Goal: Browse casually: Explore the website without a specific task or goal

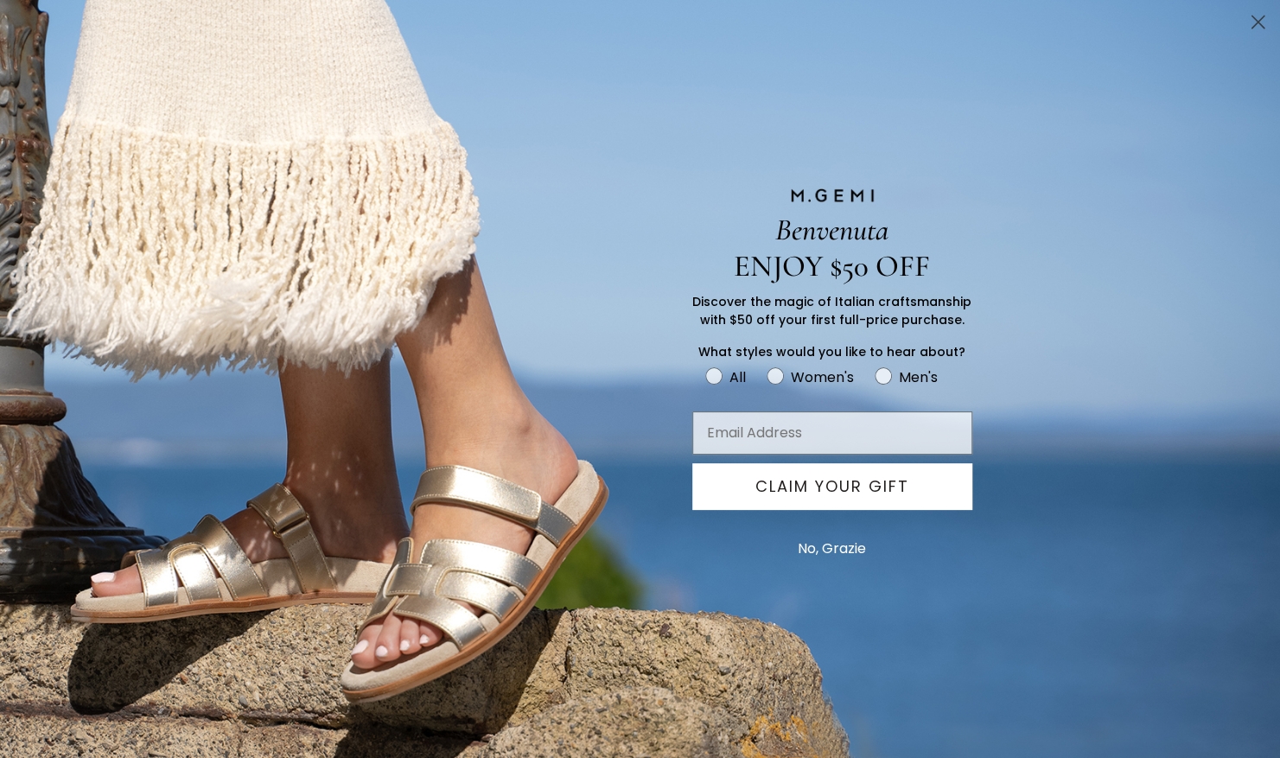
click at [845, 537] on button "No, Grazie" at bounding box center [832, 548] width 86 height 43
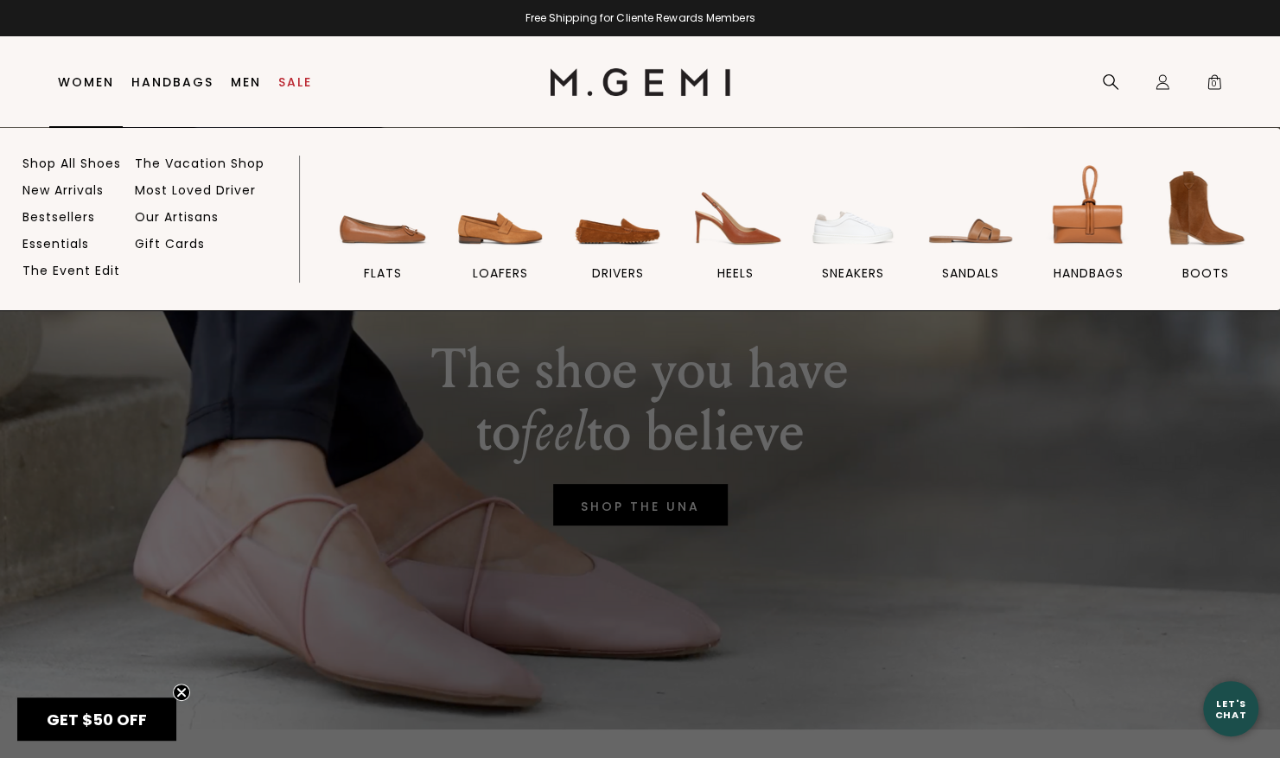
click at [84, 85] on link "Women" at bounding box center [86, 82] width 56 height 14
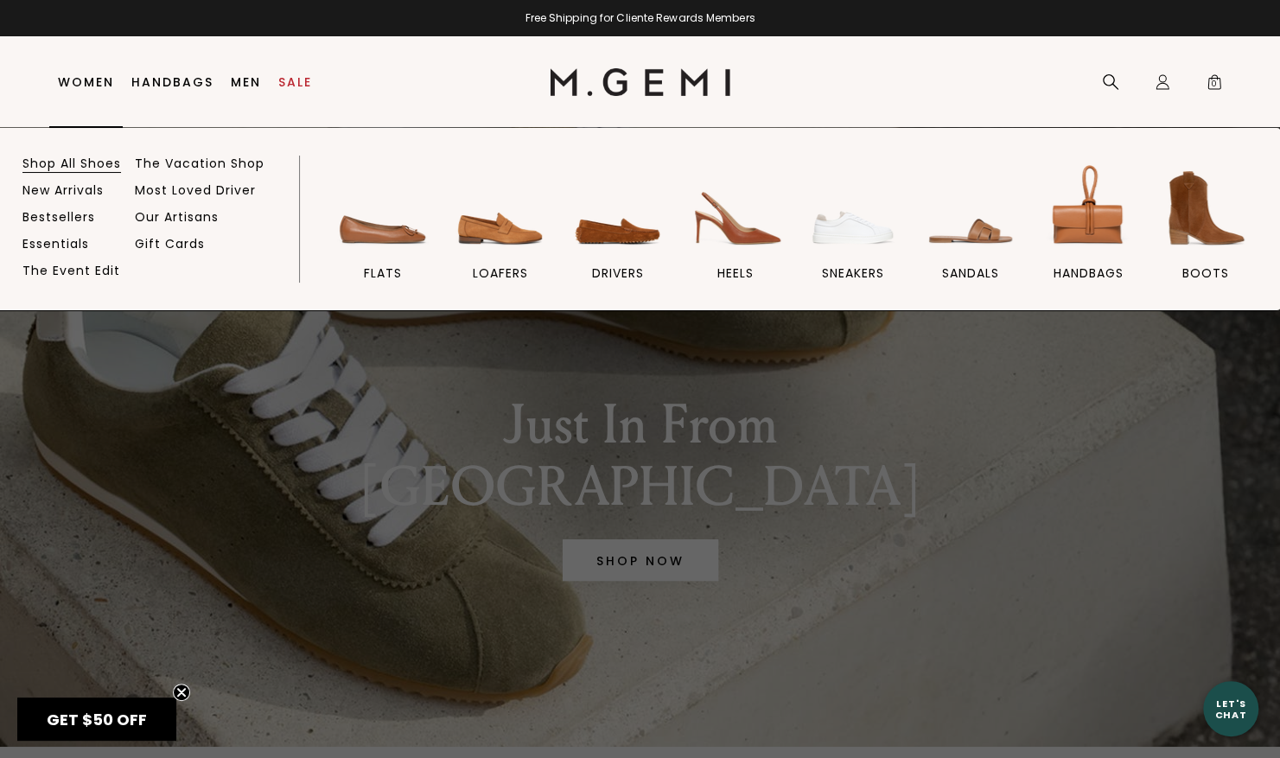
click at [75, 163] on link "Shop All Shoes" at bounding box center [71, 164] width 99 height 16
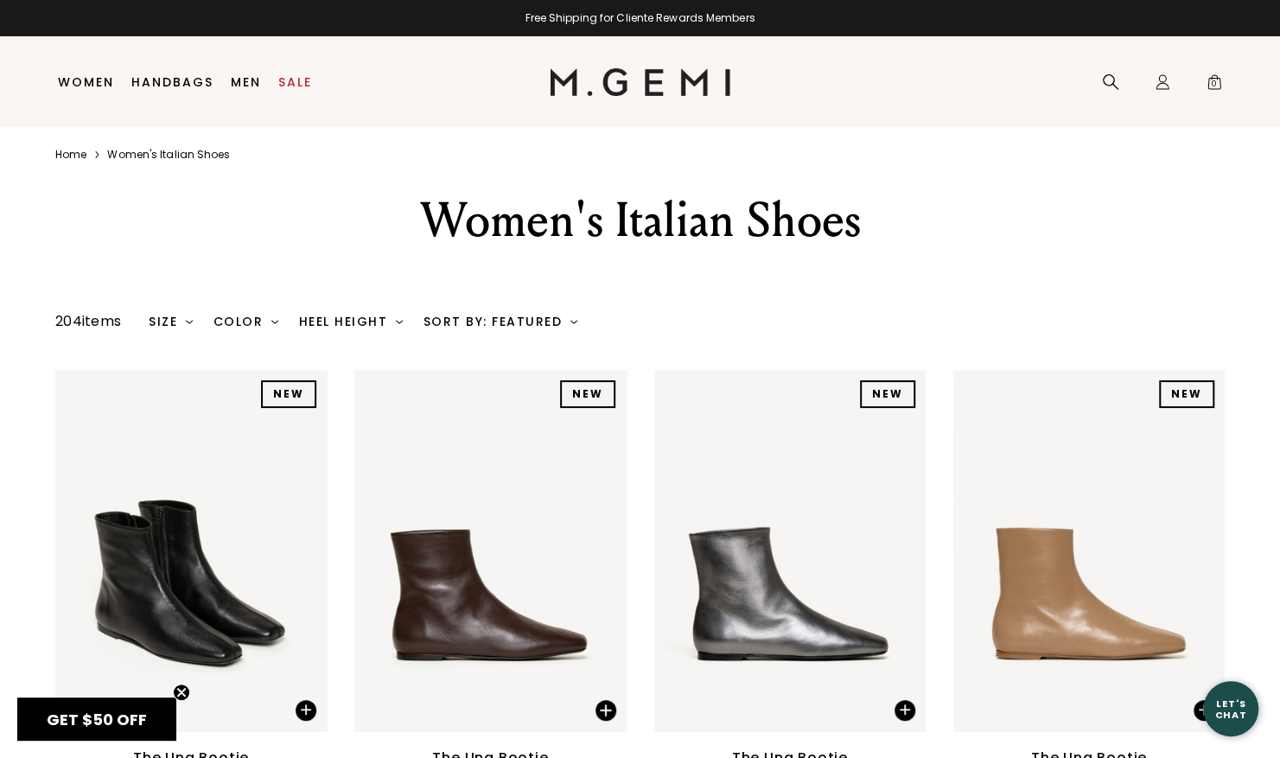
click at [571, 324] on img at bounding box center [574, 321] width 7 height 7
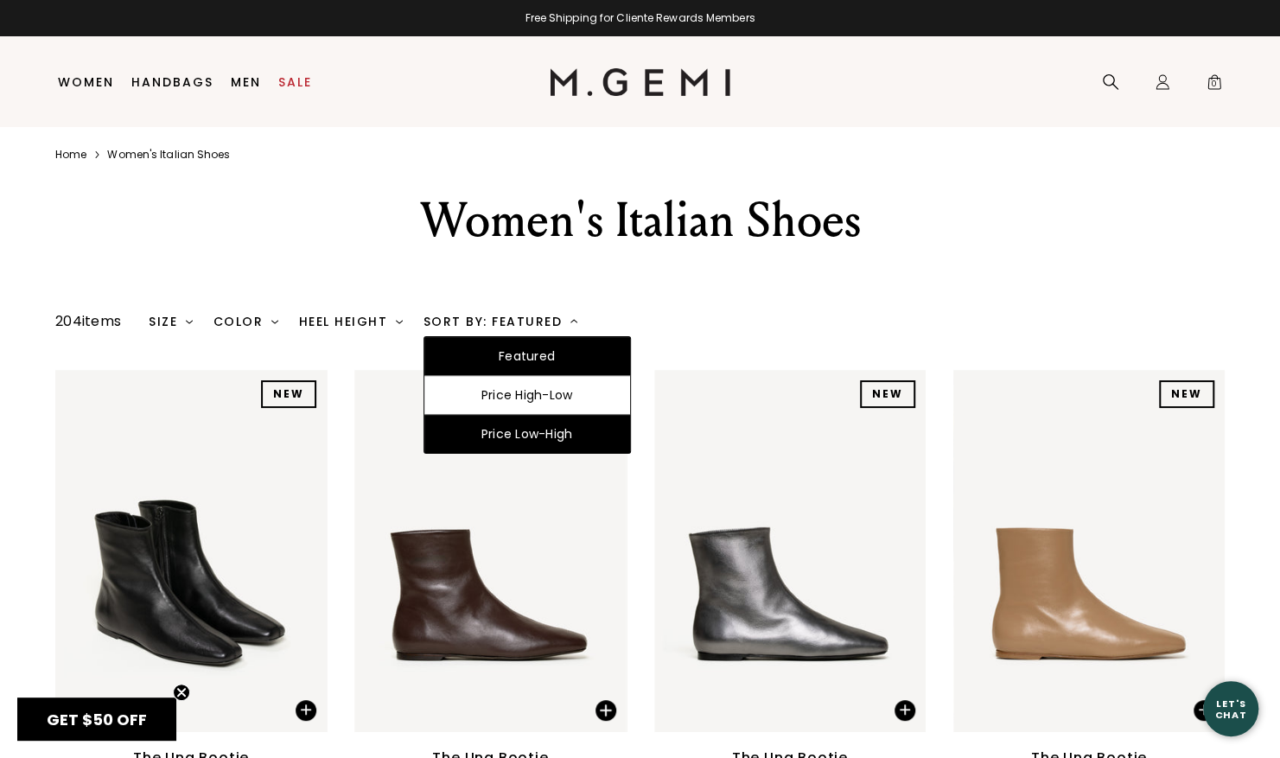
click at [565, 424] on div "Price Low-High" at bounding box center [527, 434] width 206 height 38
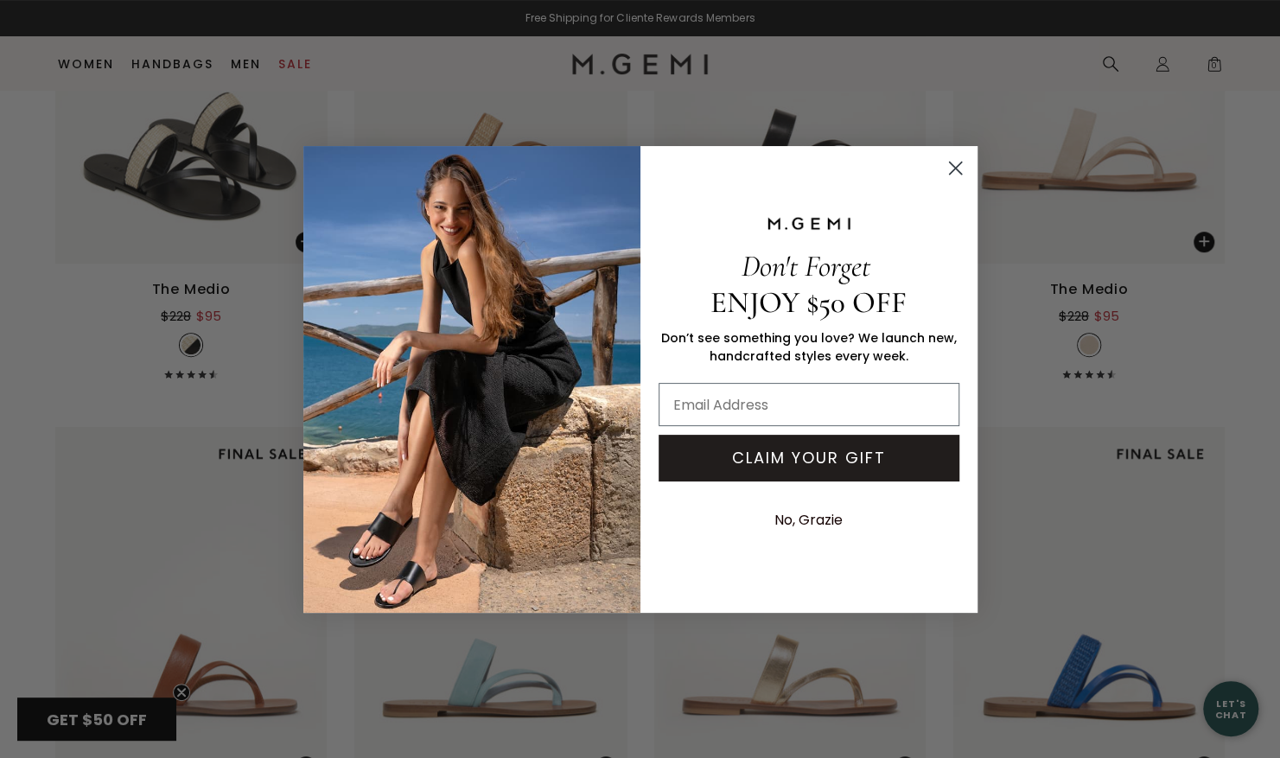
scroll to position [431, 0]
click at [961, 168] on circle "Close dialog" at bounding box center [955, 167] width 29 height 29
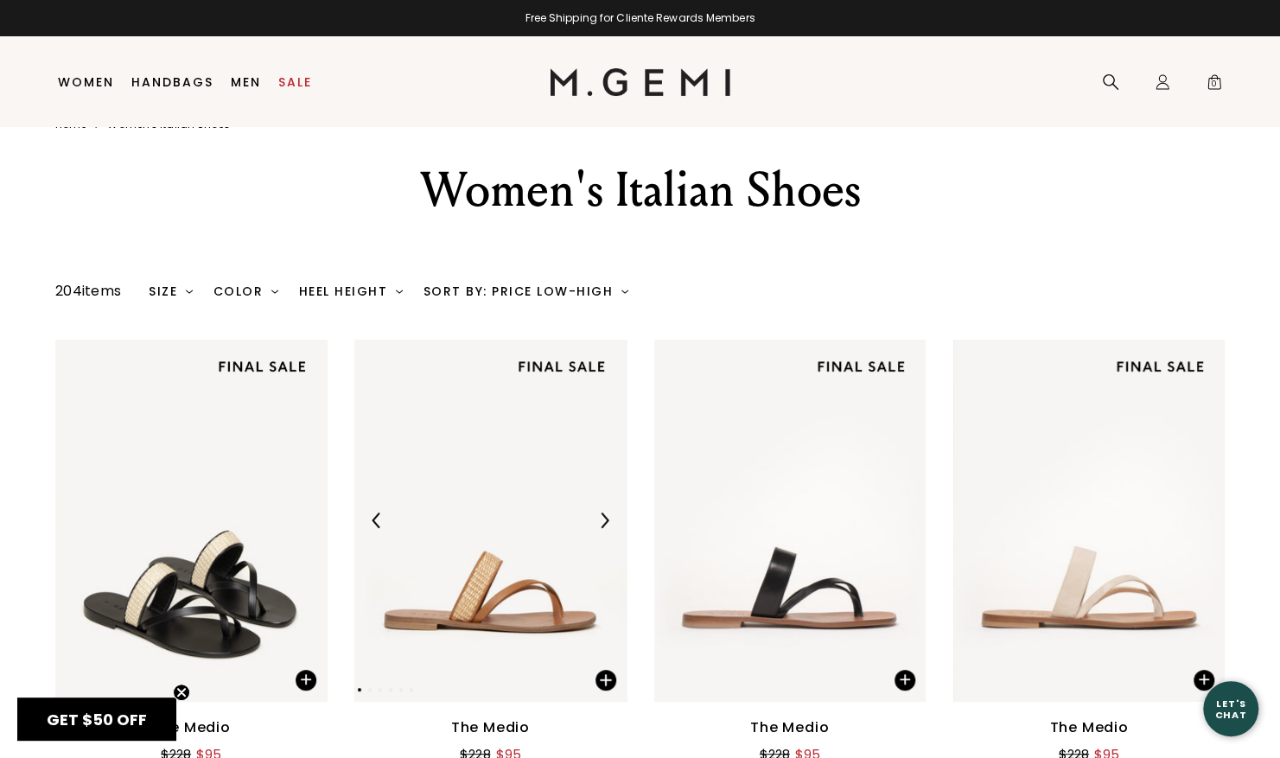
scroll to position [0, 0]
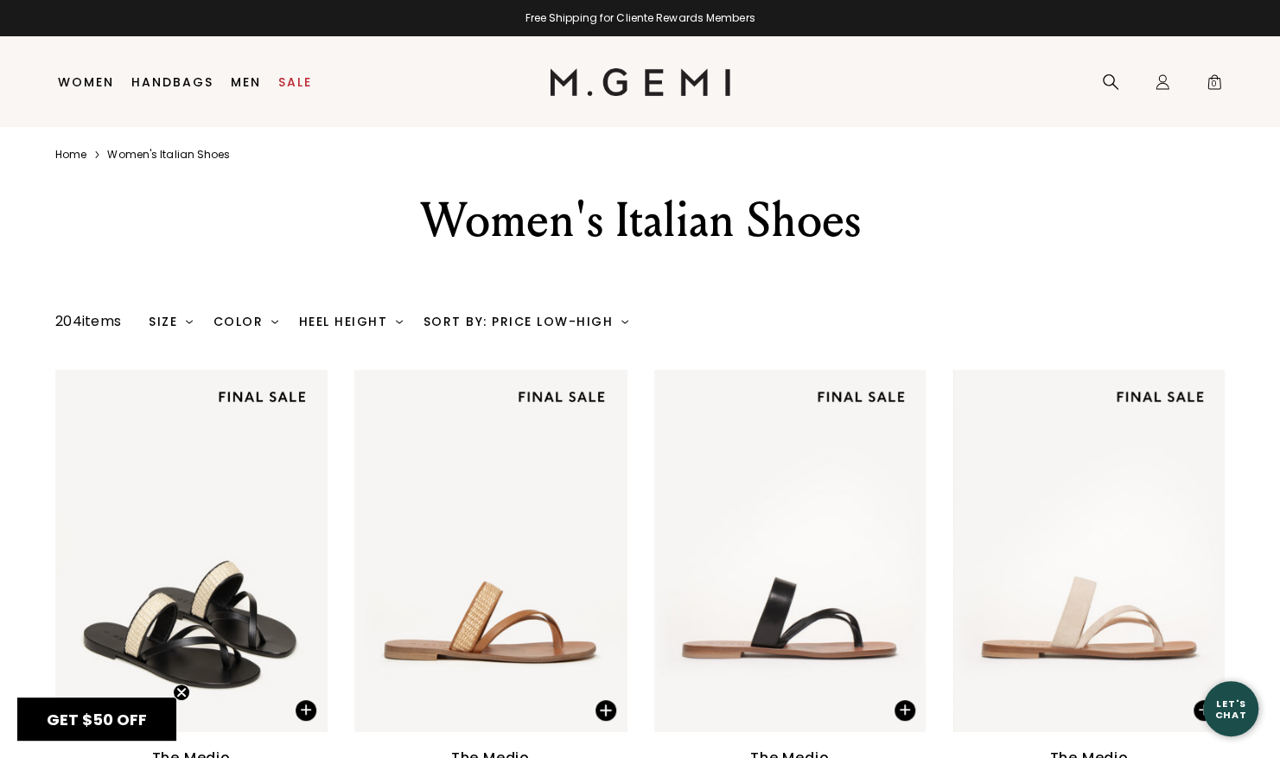
click at [622, 316] on div "Sort By: Price Low-High" at bounding box center [526, 322] width 205 height 14
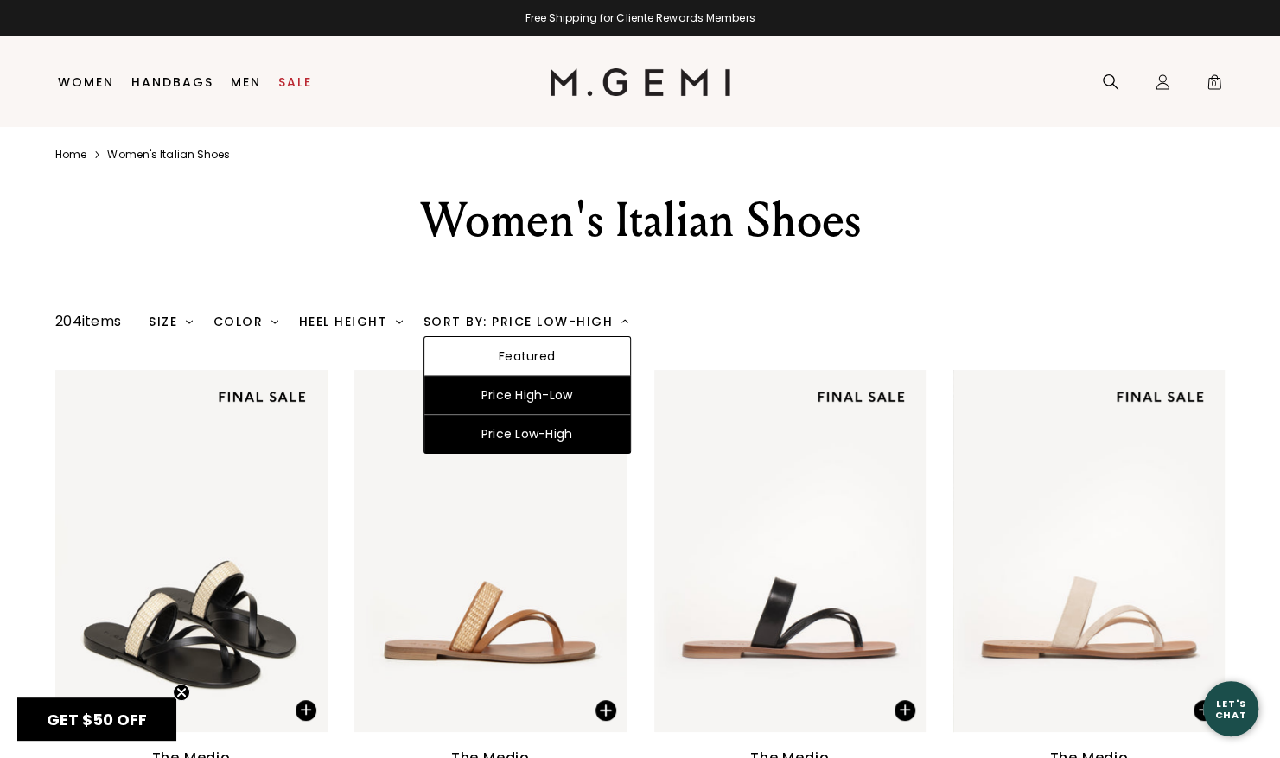
click at [590, 393] on div "Price High-Low" at bounding box center [527, 395] width 206 height 39
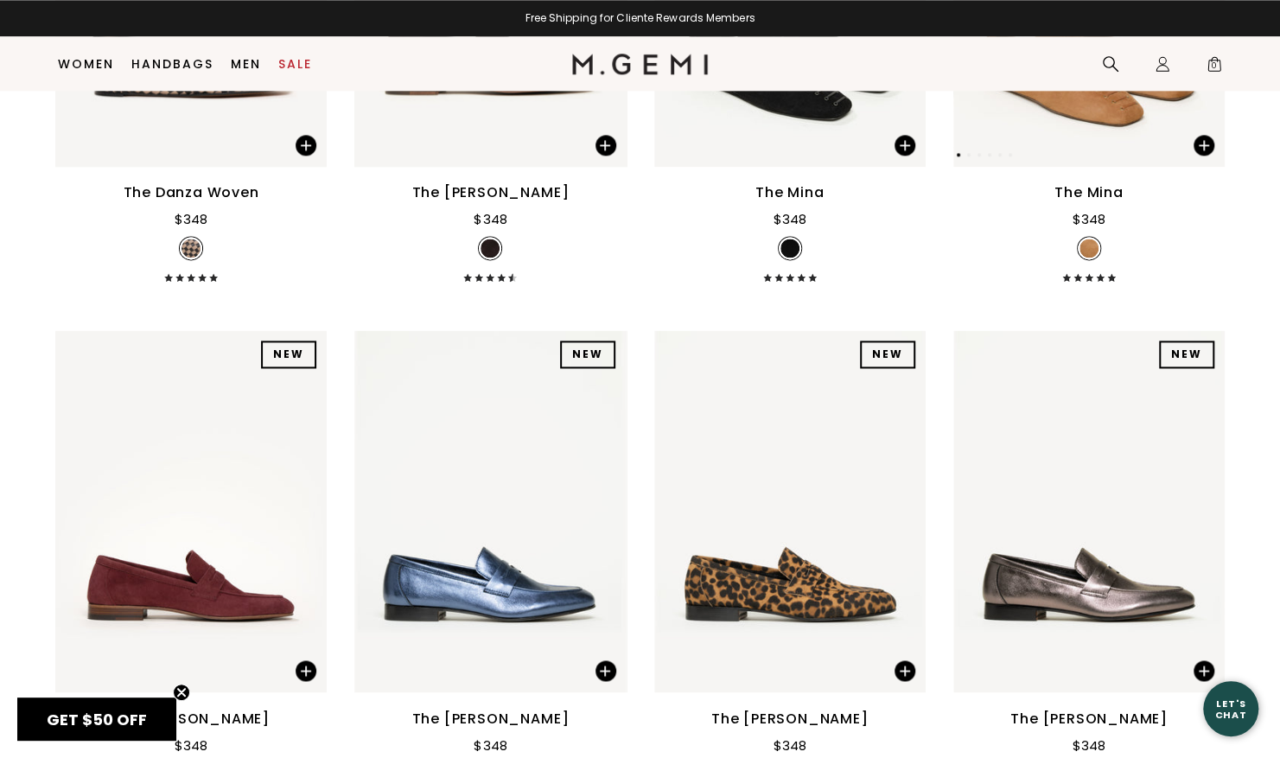
scroll to position [8933, 0]
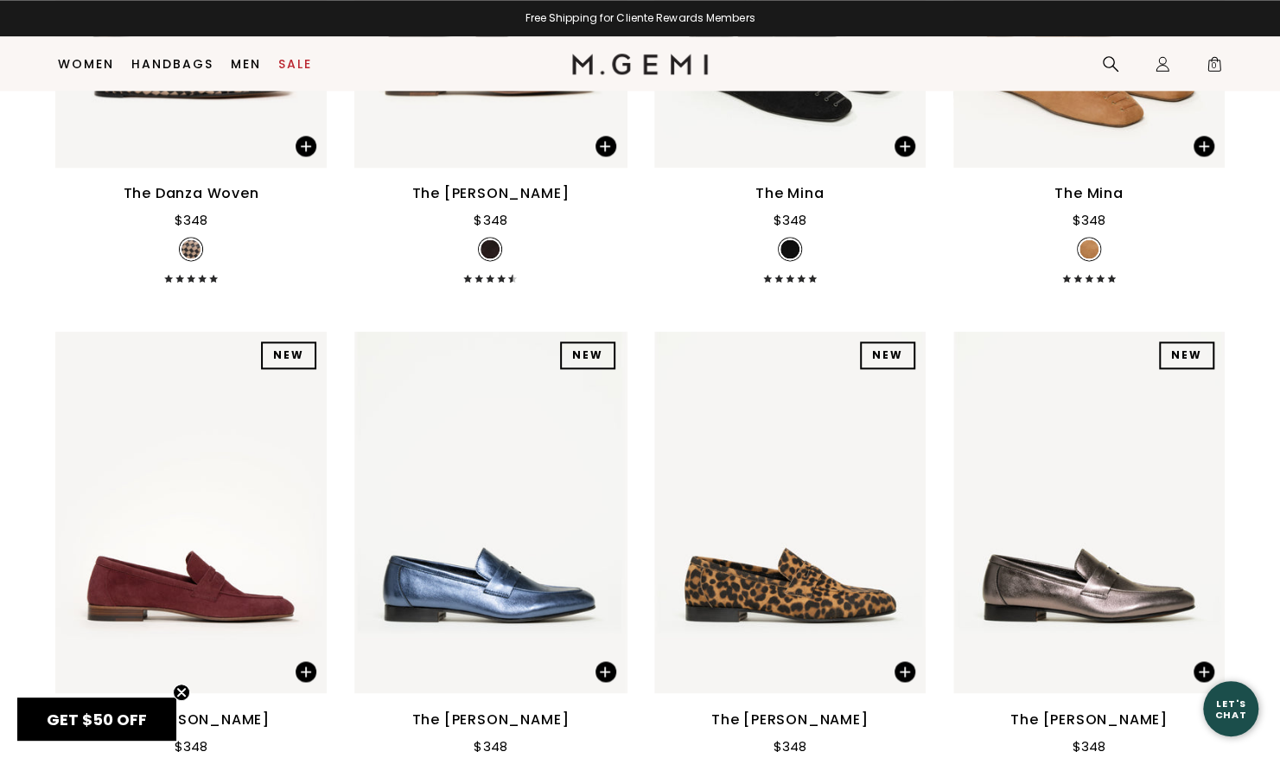
drag, startPoint x: 1202, startPoint y: 0, endPoint x: 892, endPoint y: 21, distance: 310.2
click at [892, 21] on div "Free Shipping for Cliente Rewards Members" at bounding box center [640, 18] width 1280 height 14
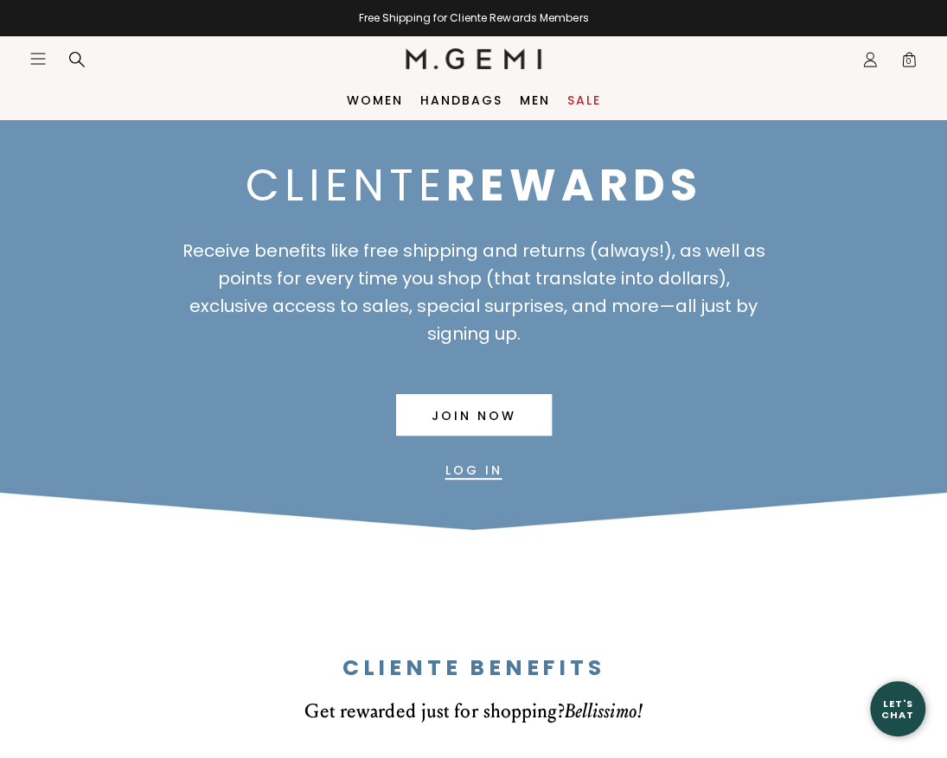
click at [790, 83] on div "Women Handbags Men Sale" at bounding box center [473, 100] width 947 height 38
click at [34, 63] on icon "Icons/20x20/hamburger@2x" at bounding box center [37, 58] width 17 height 17
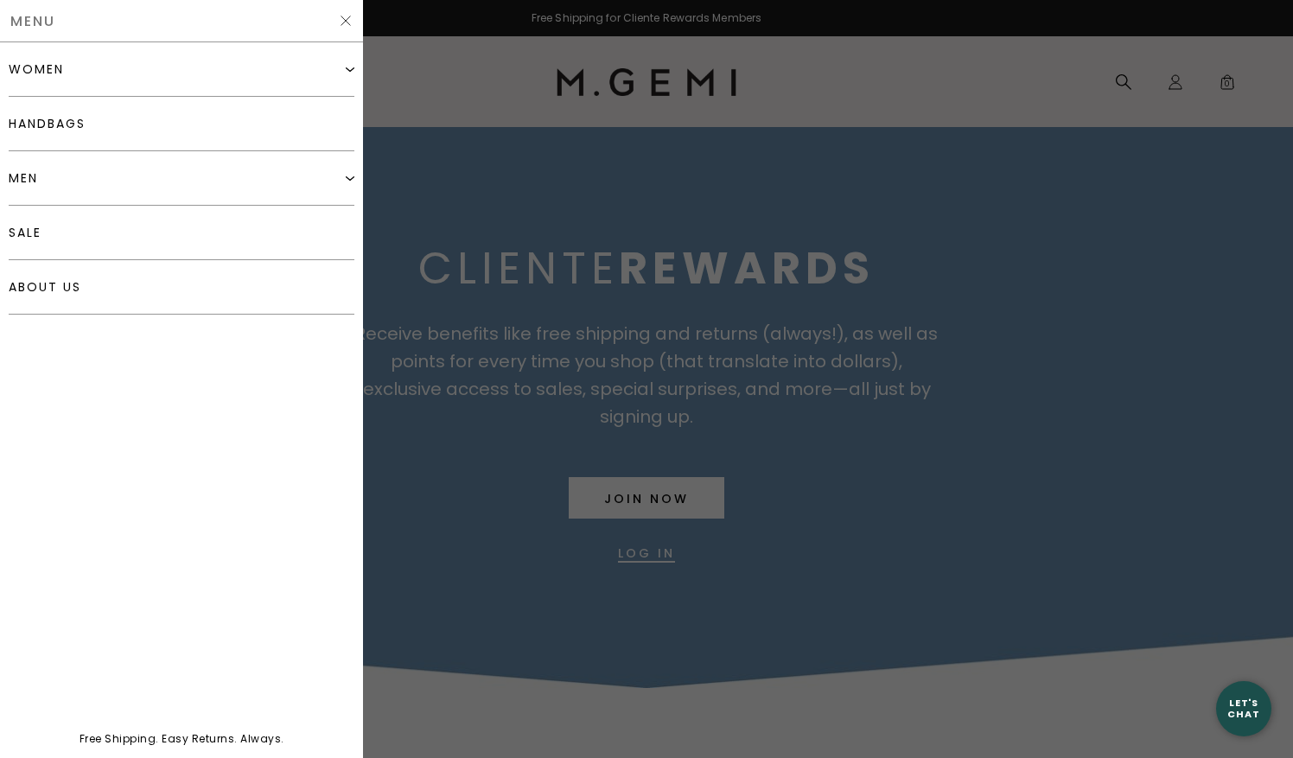
click at [349, 12] on div "Menu" at bounding box center [181, 21] width 363 height 42
click at [344, 21] on img at bounding box center [346, 21] width 14 height 14
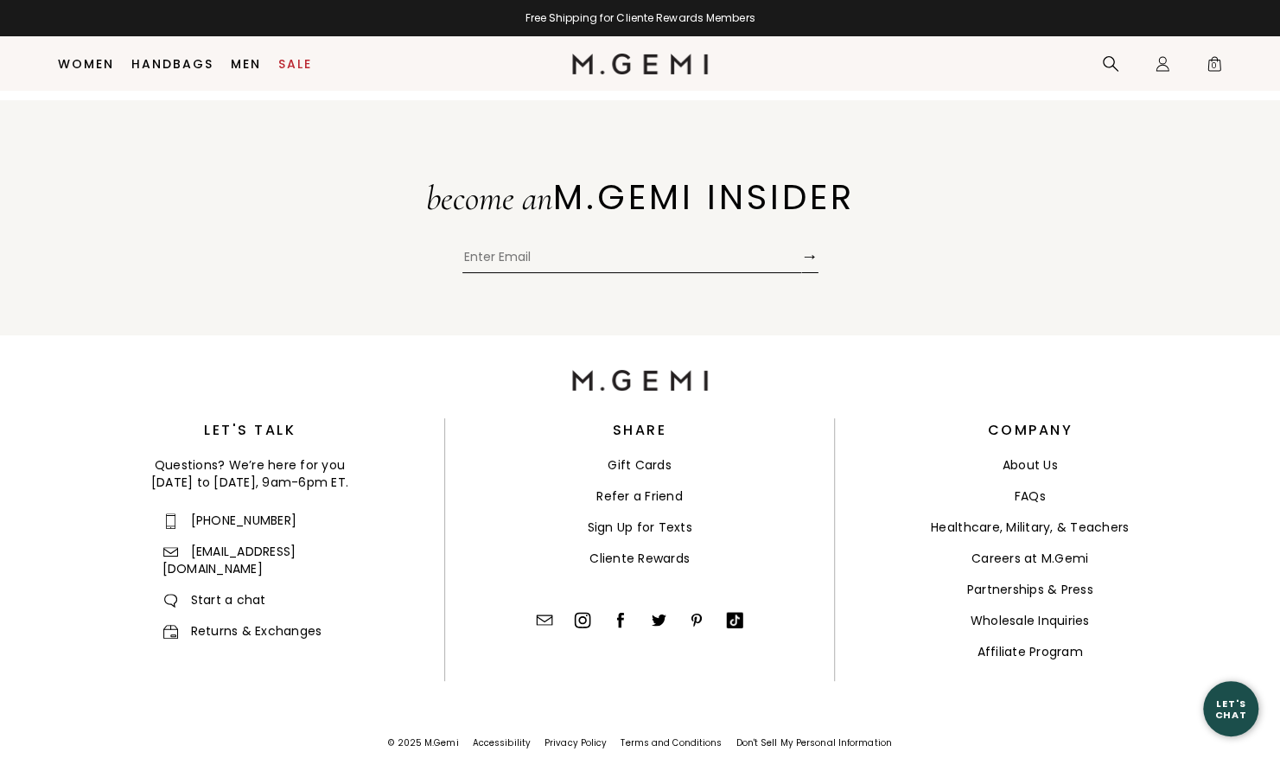
scroll to position [3851, 0]
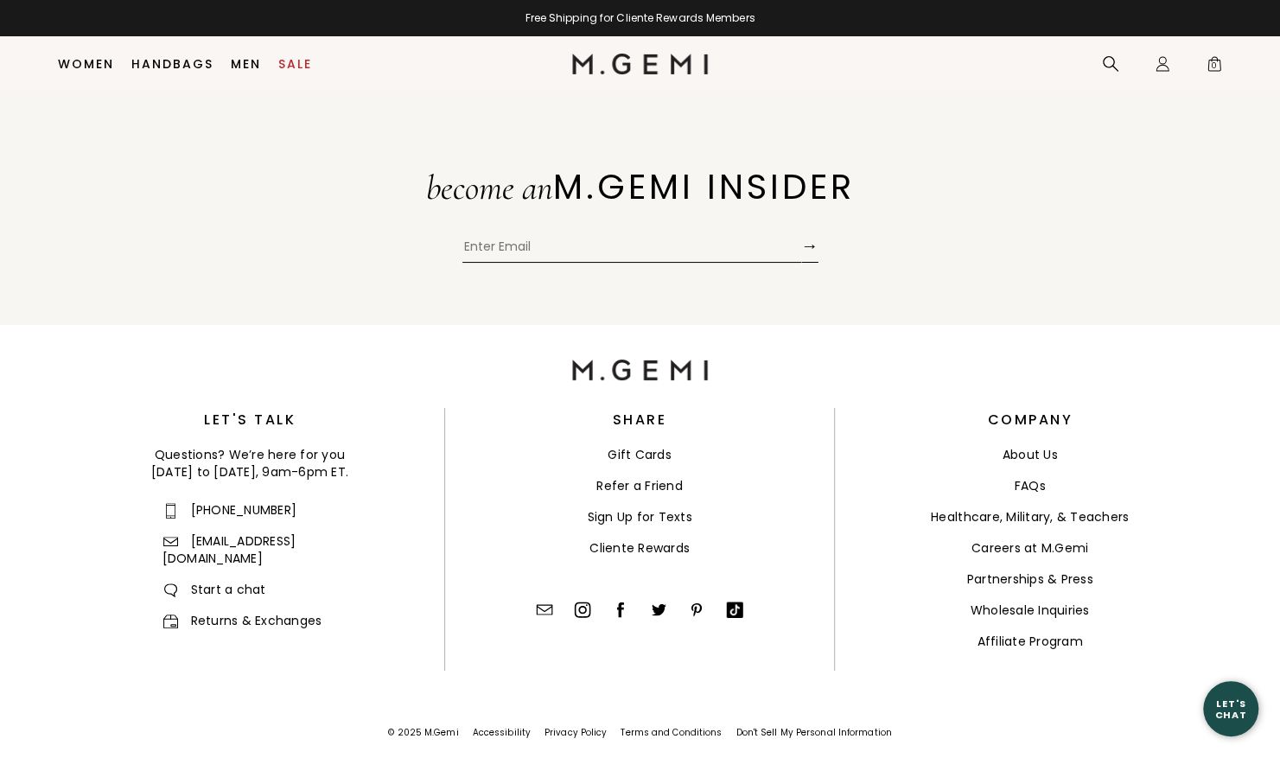
click at [946, 446] on link "About Us" at bounding box center [1030, 454] width 55 height 17
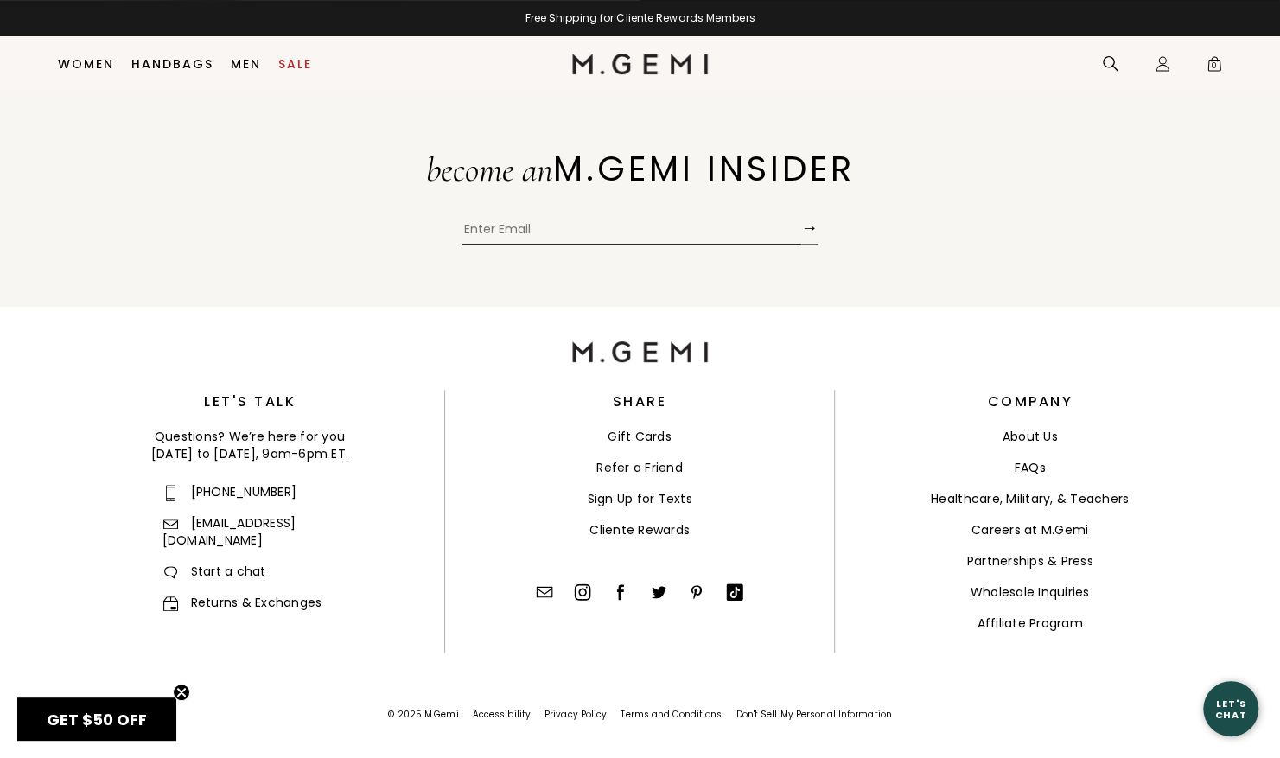
scroll to position [4210, 0]
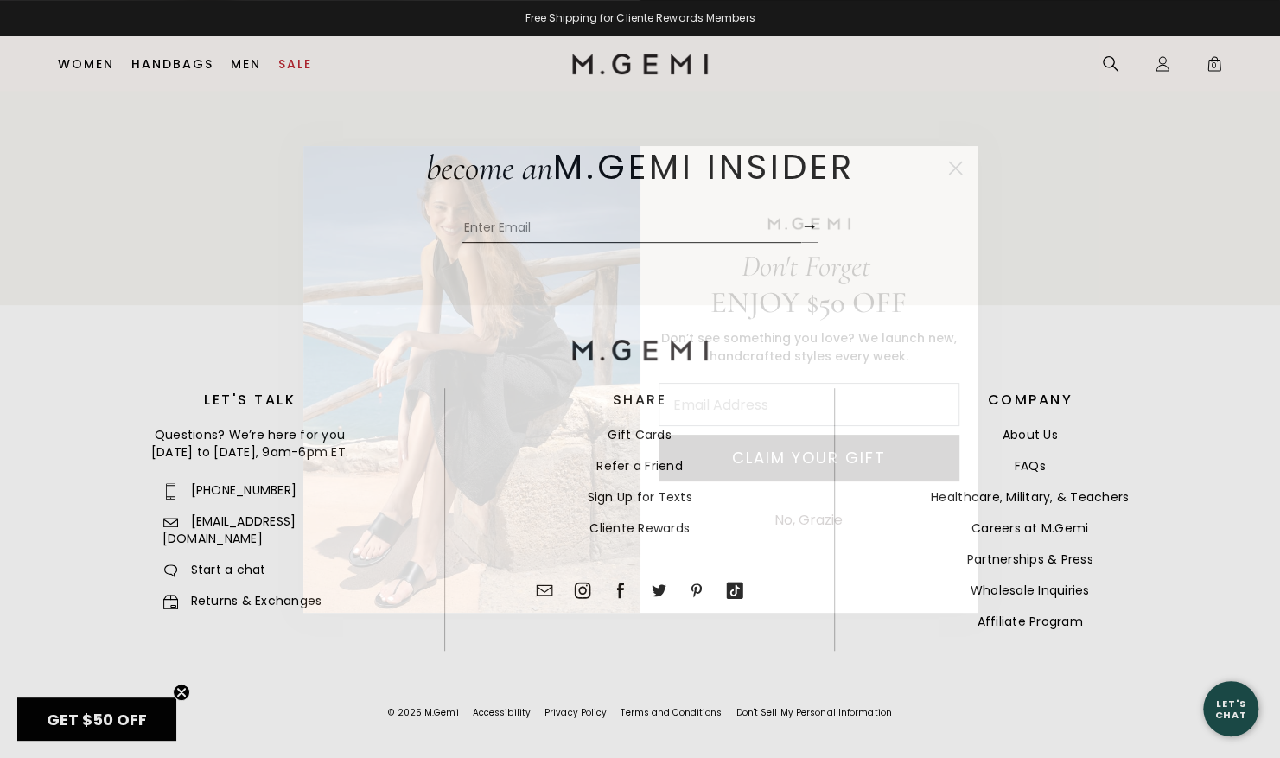
click at [956, 172] on circle "Close dialog" at bounding box center [955, 167] width 29 height 29
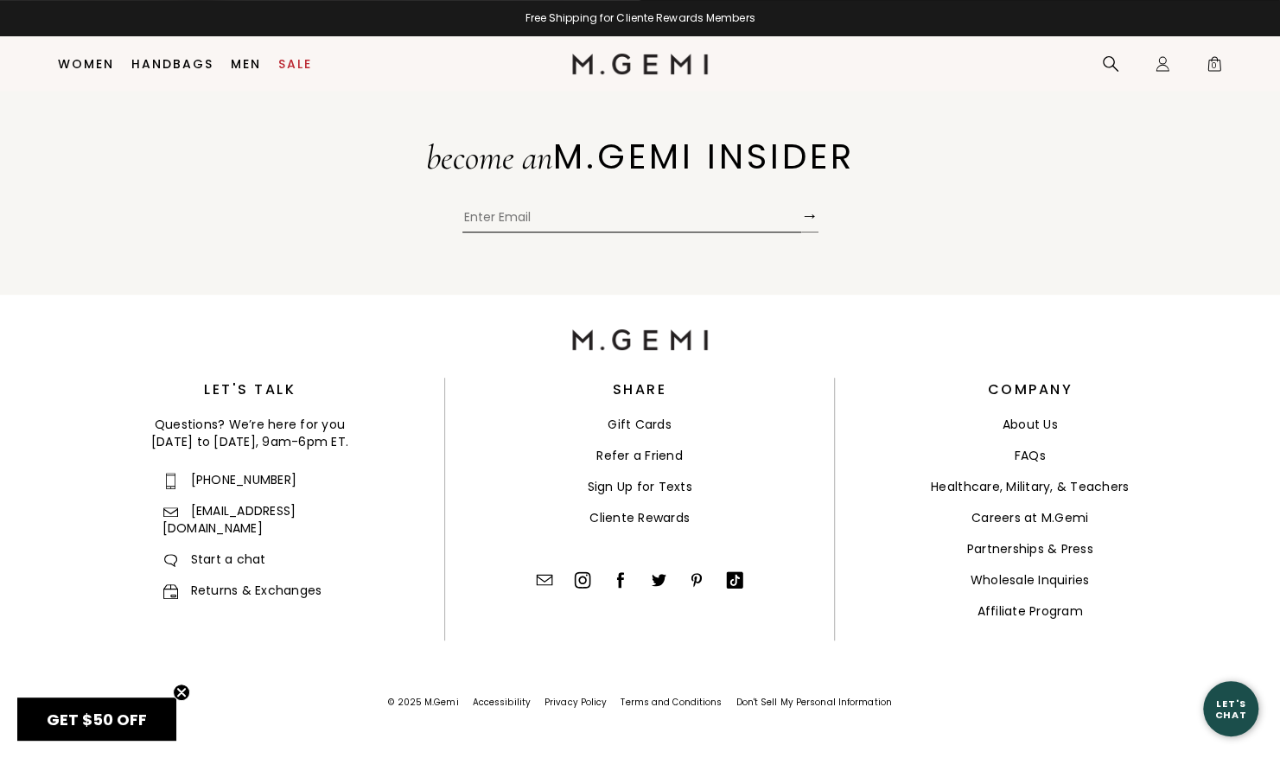
scroll to position [4223, 0]
click at [1031, 446] on link "FAQs" at bounding box center [1030, 453] width 31 height 17
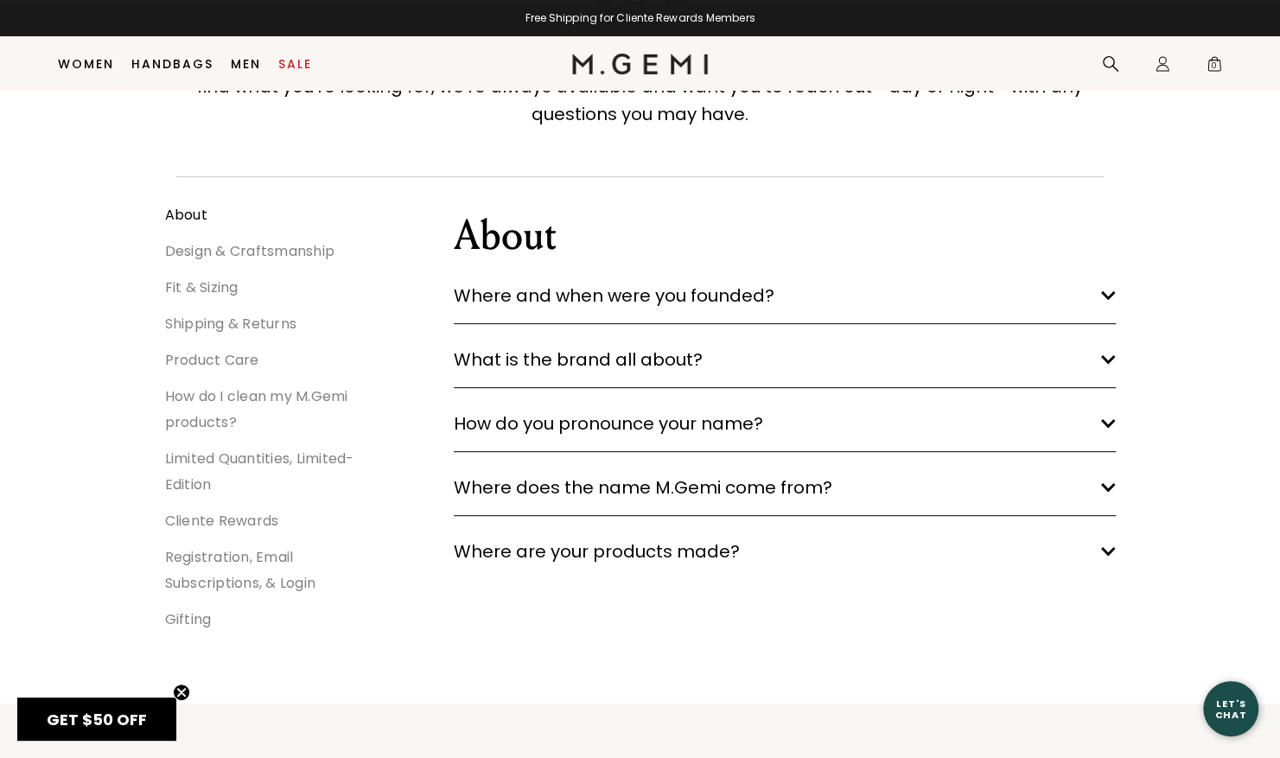
scroll to position [156, 0]
click at [1103, 302] on h3 "Where and when were you founded? arrow down" at bounding box center [785, 297] width 662 height 28
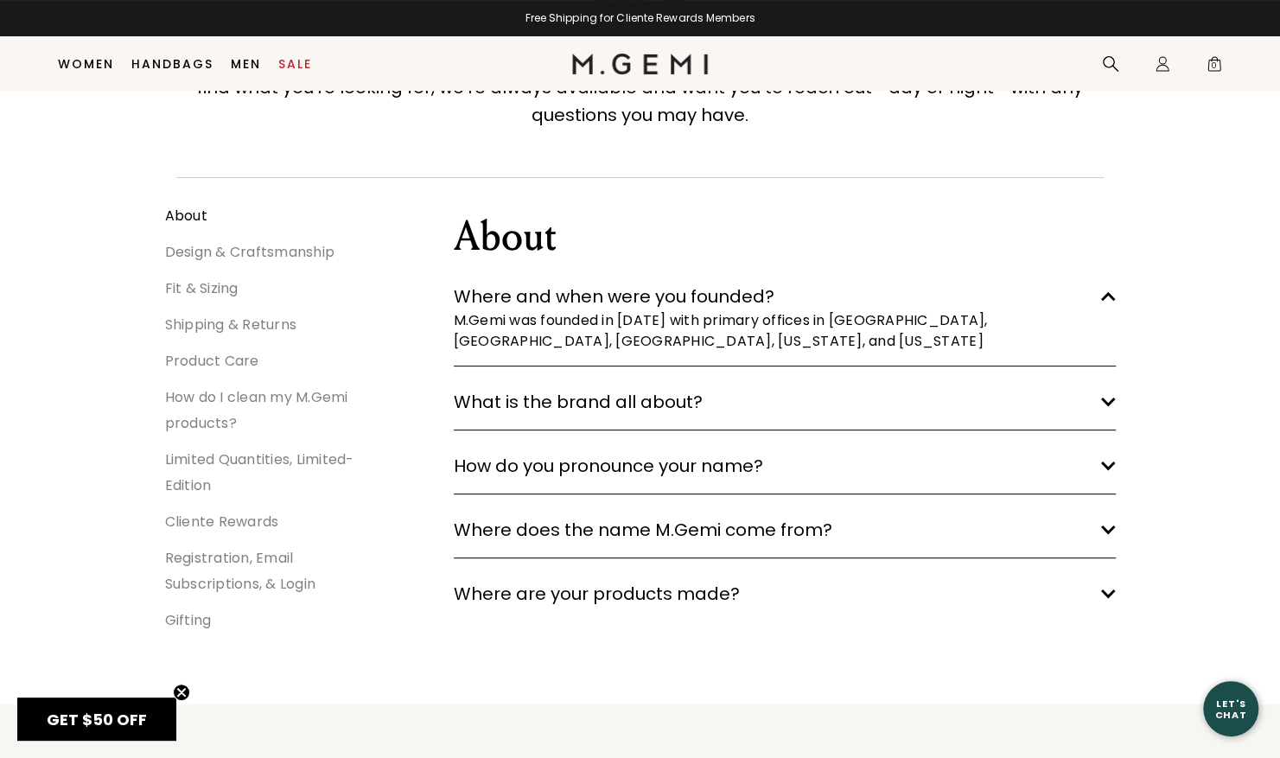
click at [1110, 302] on polygon at bounding box center [1108, 297] width 15 height 10
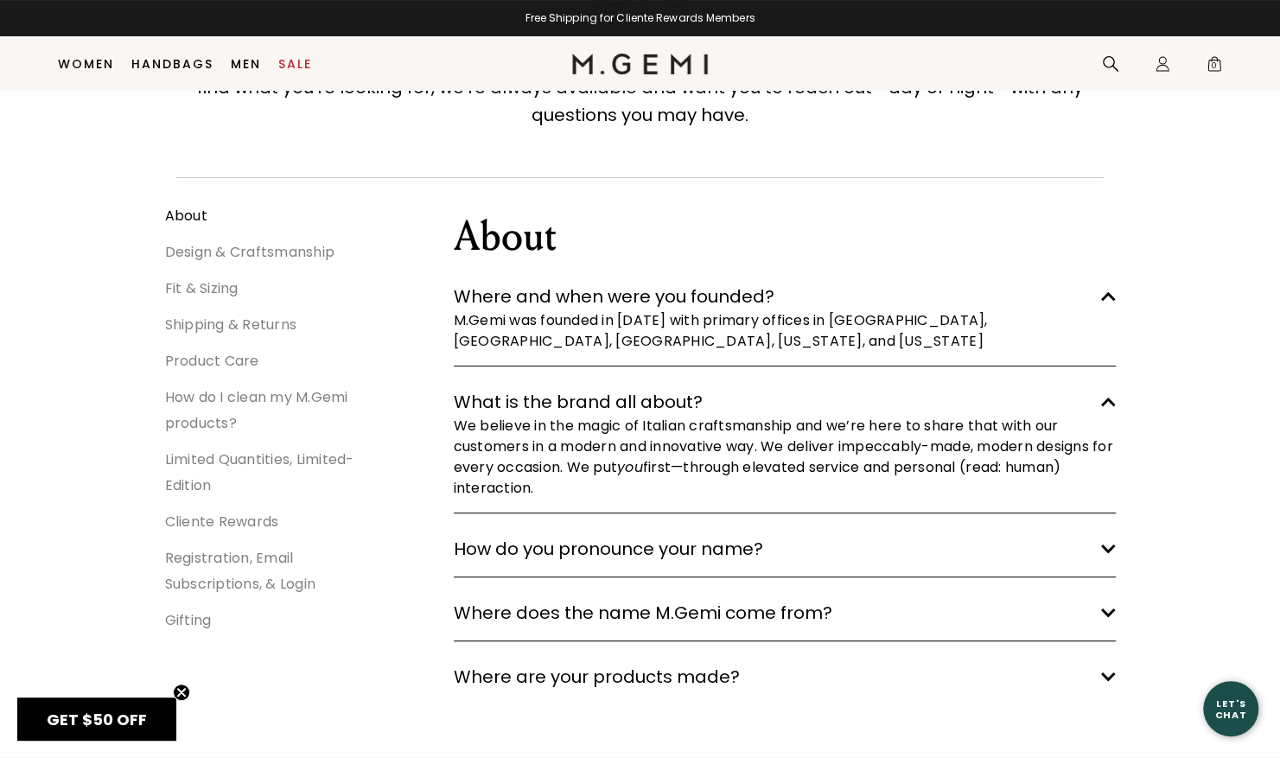
click at [1111, 302] on polygon at bounding box center [1108, 297] width 15 height 10
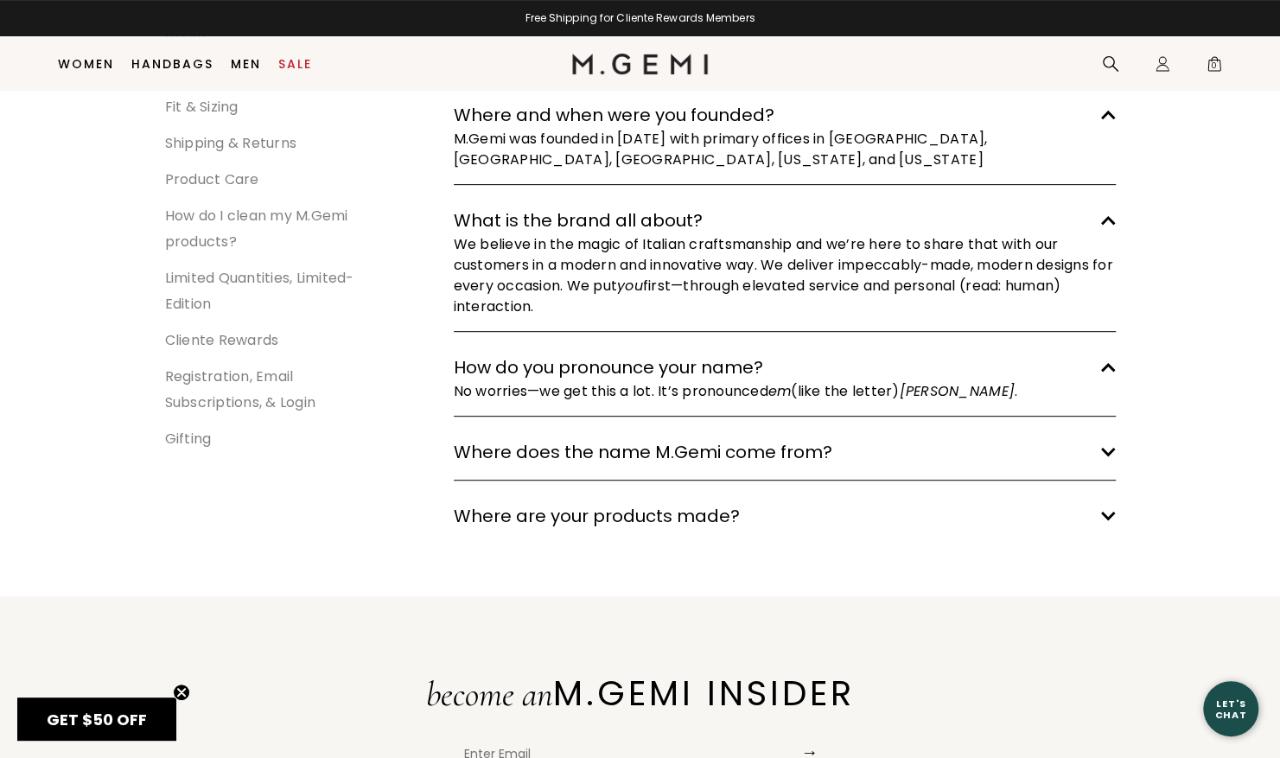
scroll to position [337, 0]
click at [1106, 456] on h3 "Where does the name M.Gemi come from? arrow down" at bounding box center [785, 452] width 662 height 28
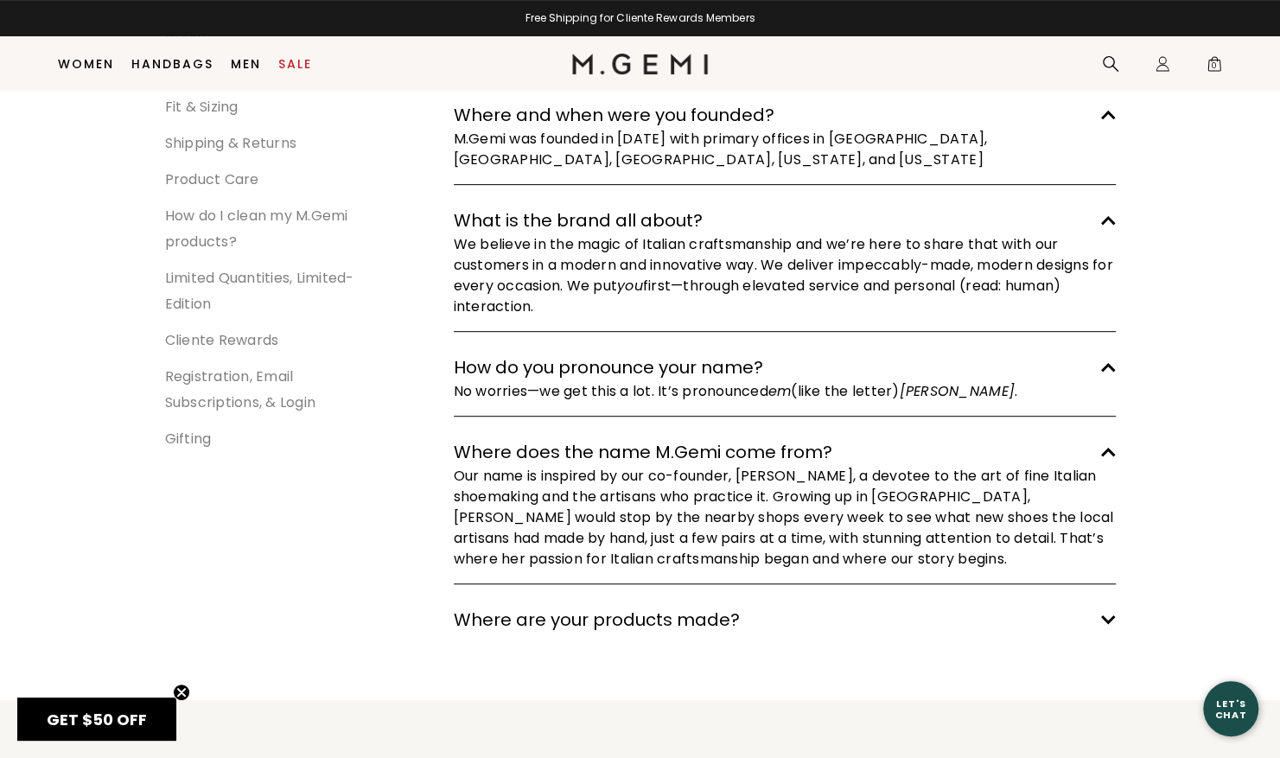
click at [1105, 120] on polygon at bounding box center [1108, 116] width 15 height 10
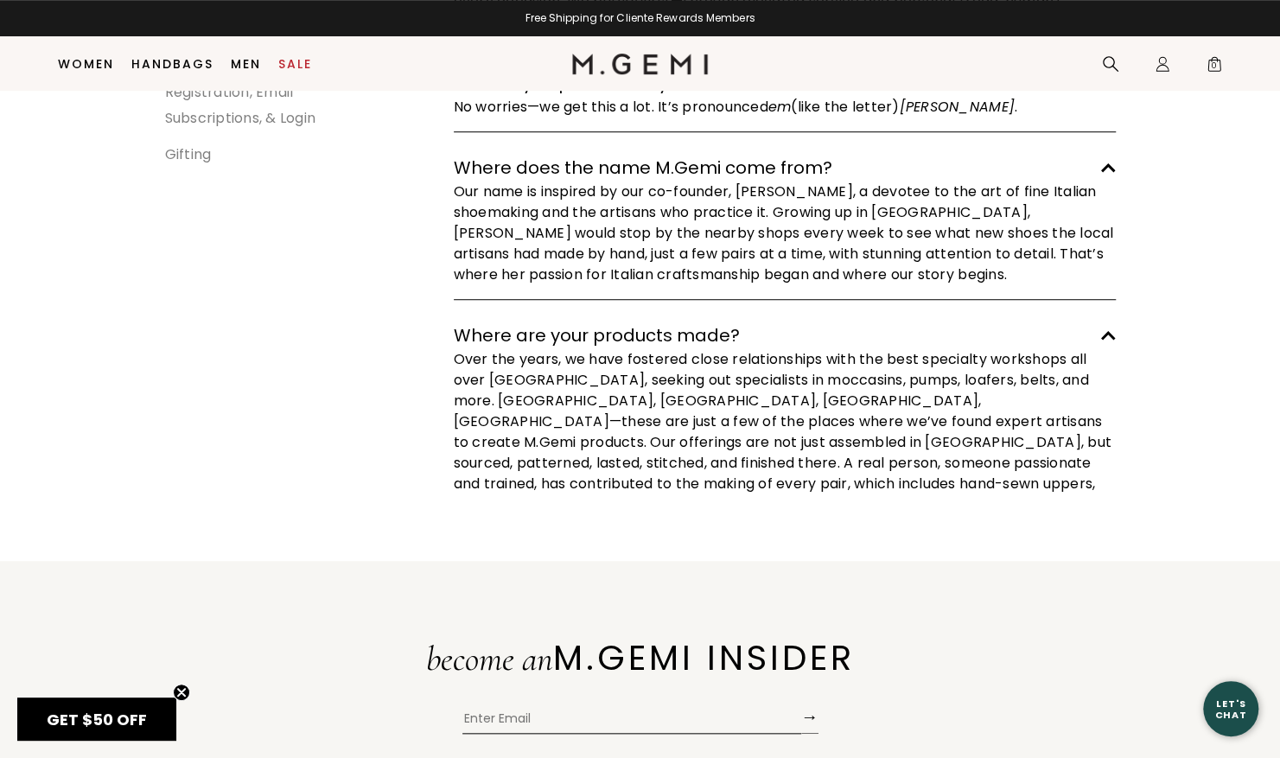
scroll to position [614, 0]
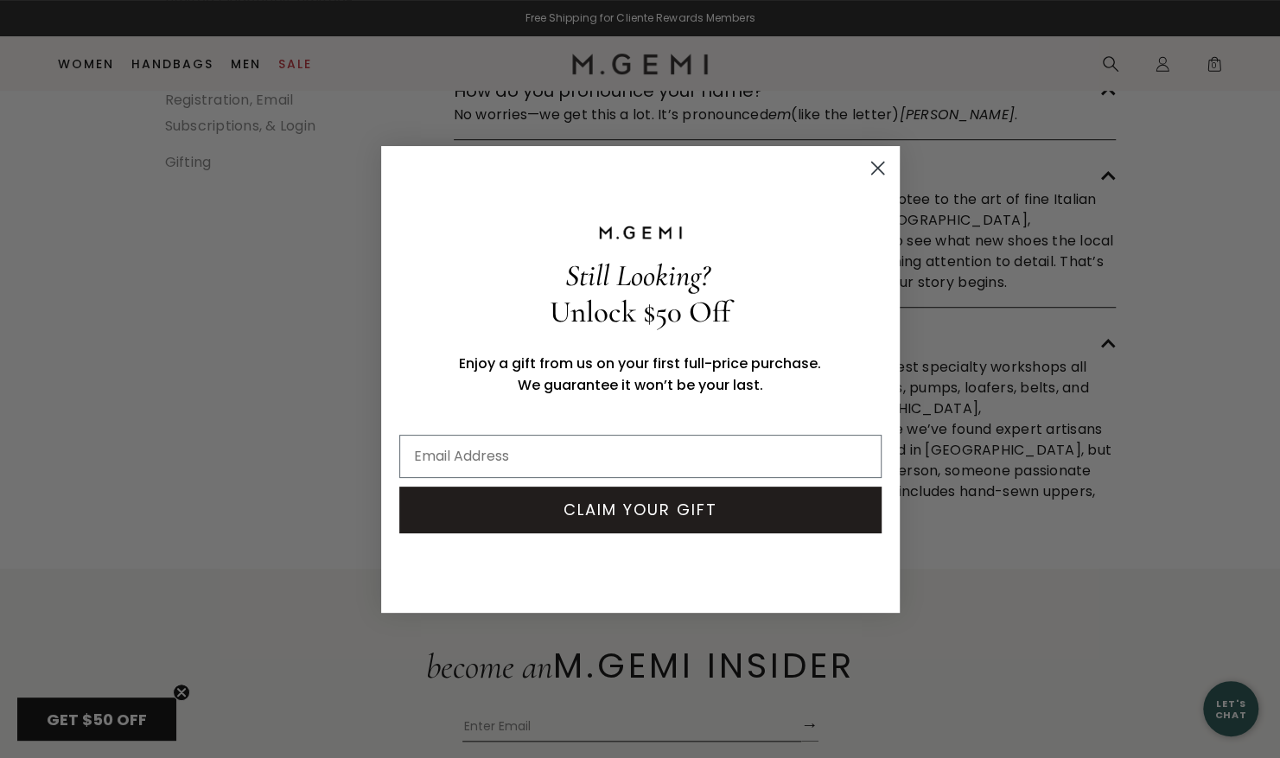
click at [879, 169] on circle "Close dialog" at bounding box center [877, 167] width 29 height 29
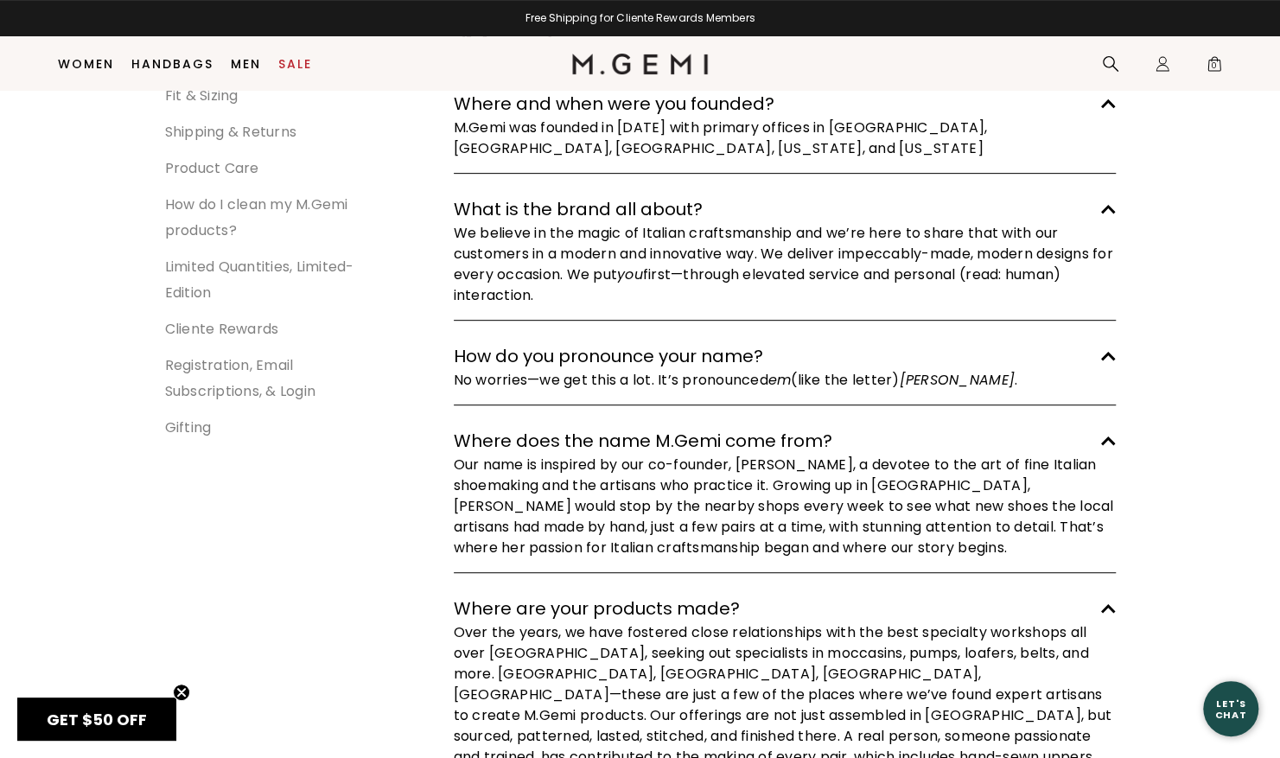
scroll to position [357, 0]
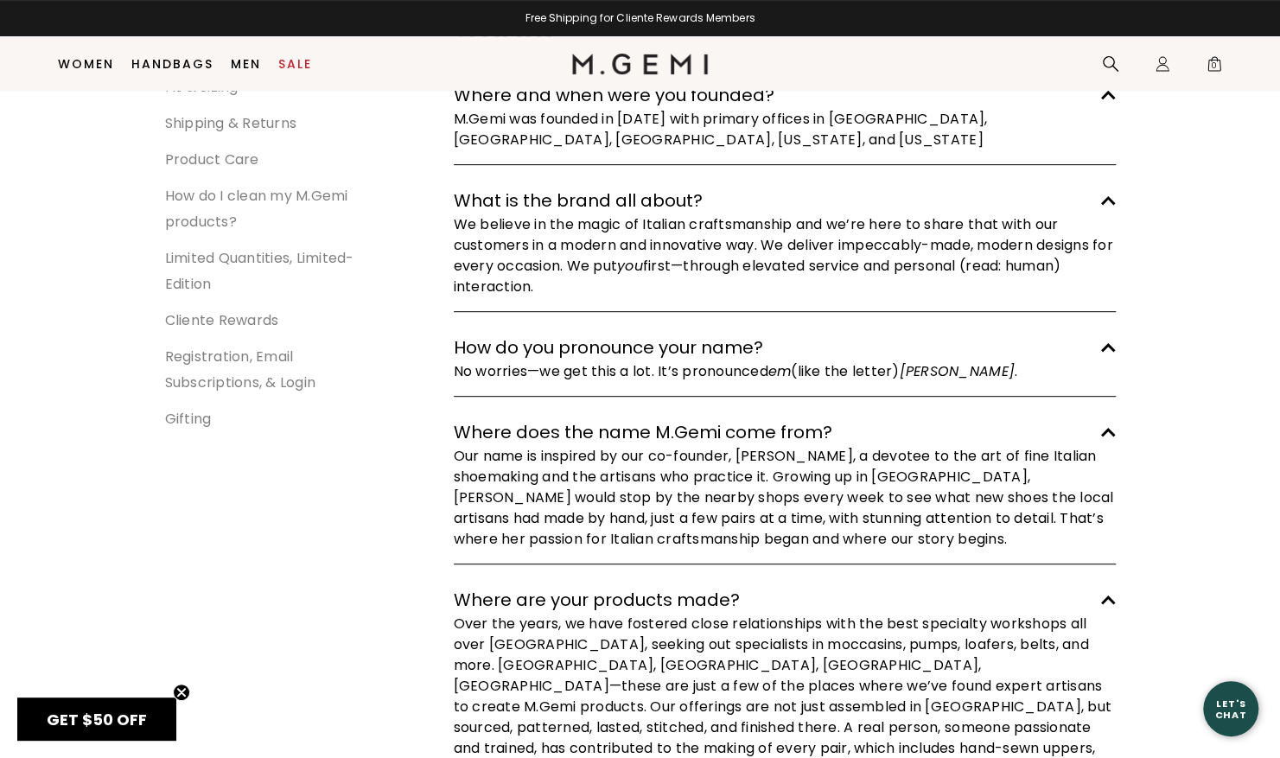
click at [192, 419] on link "Gifting" at bounding box center [188, 419] width 47 height 20
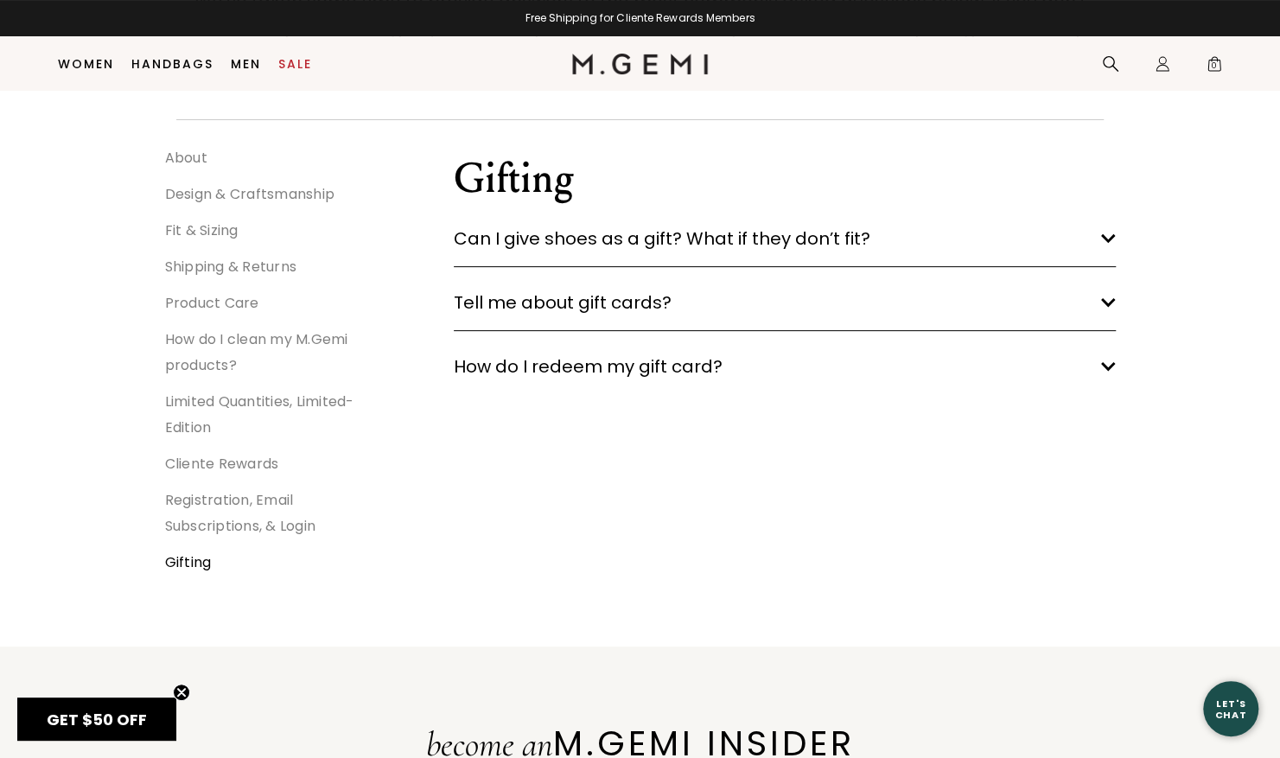
scroll to position [218, 0]
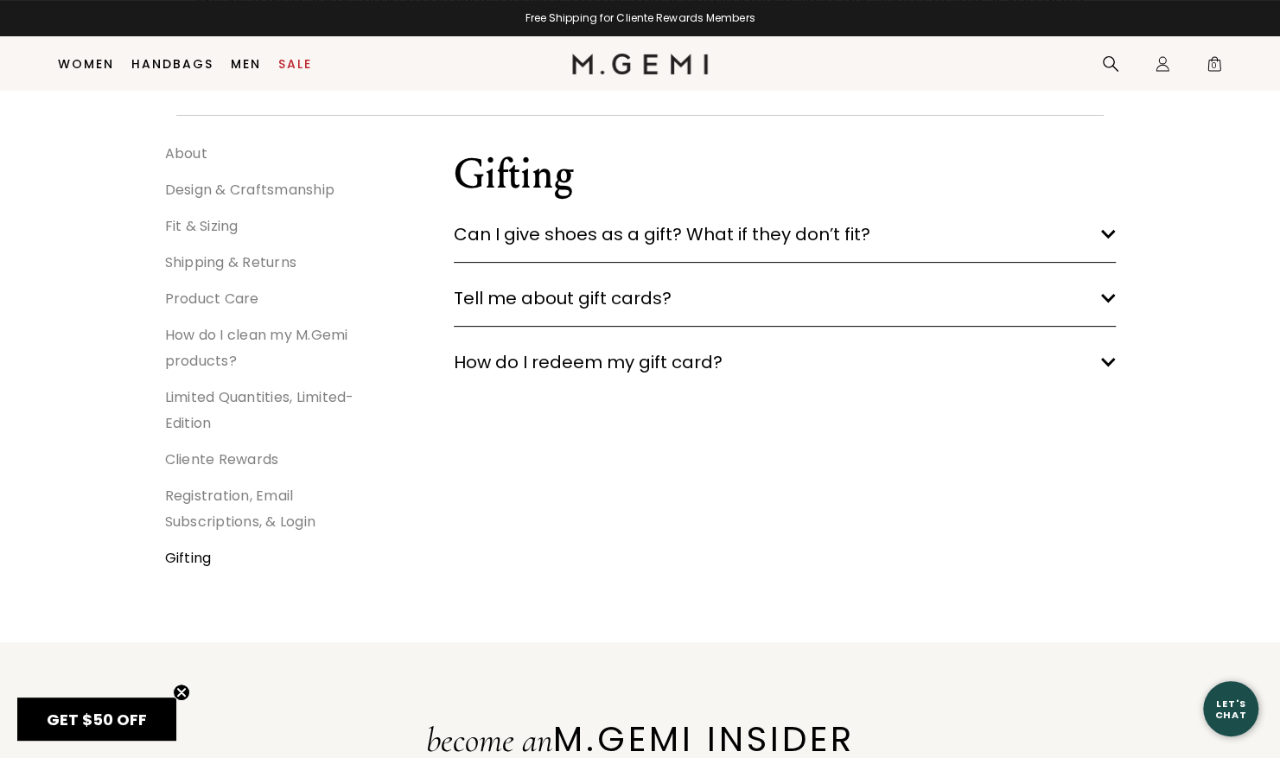
click at [1108, 234] on polygon at bounding box center [1108, 235] width 15 height 10
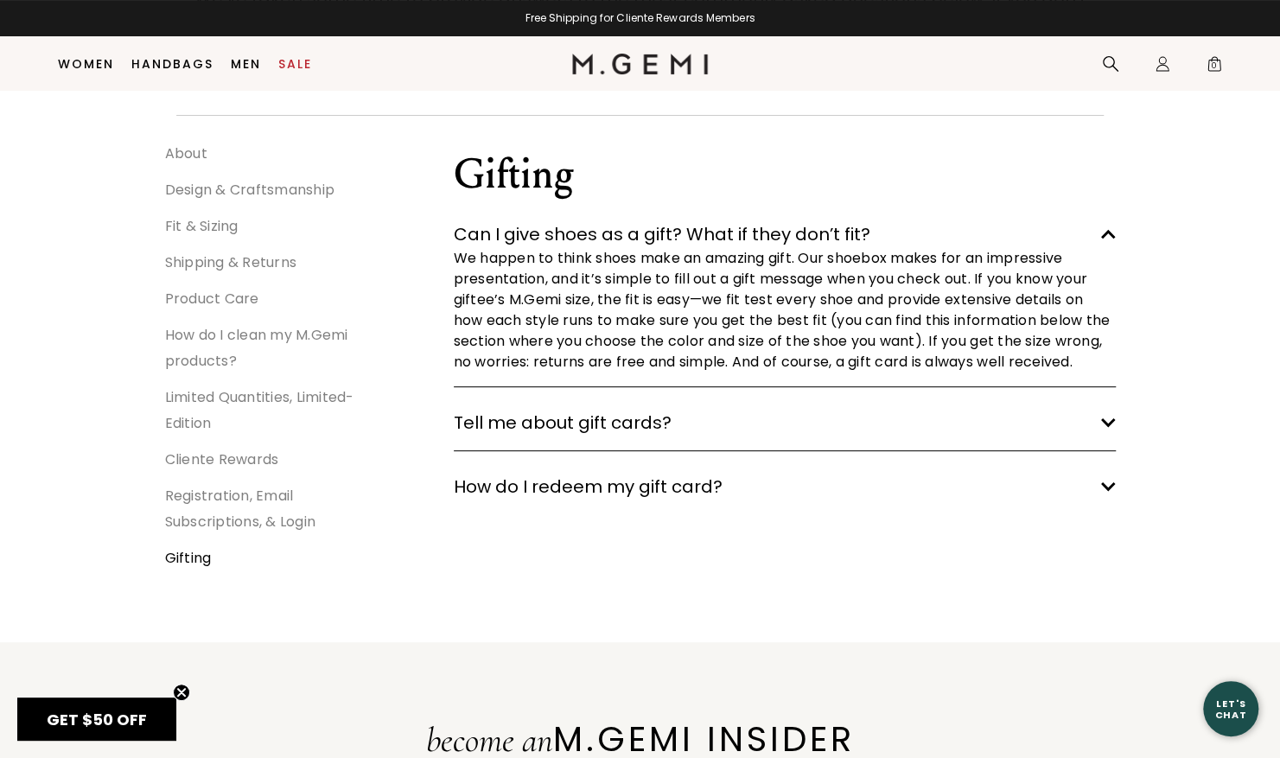
click at [1106, 428] on icon "arrow down" at bounding box center [1109, 423] width 16 height 10
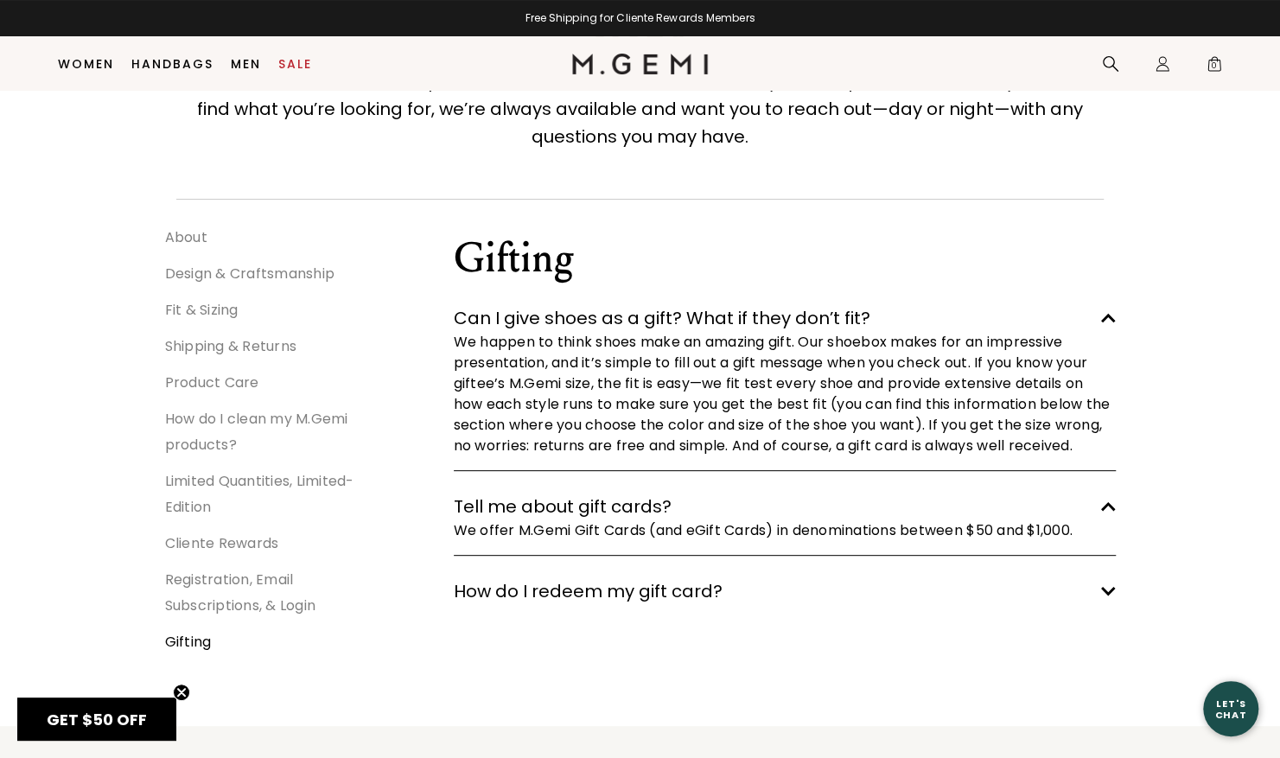
scroll to position [0, 0]
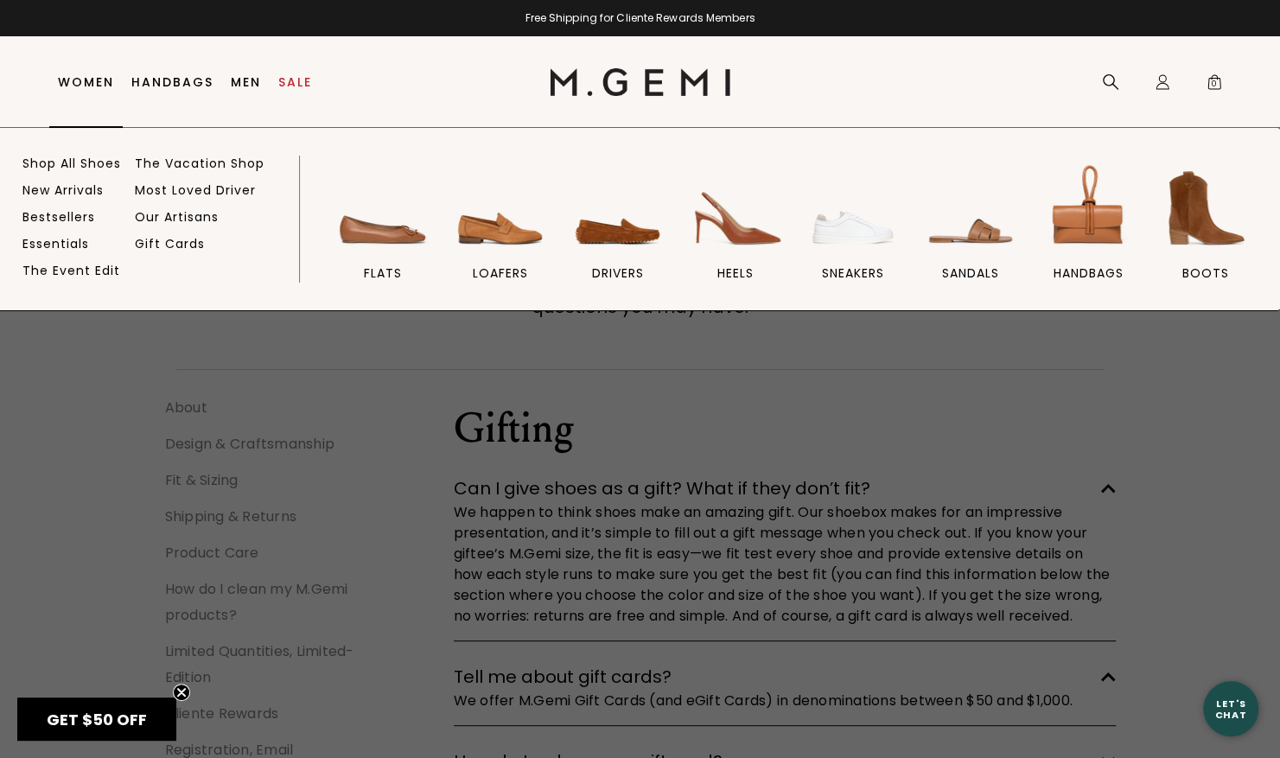
click at [89, 80] on link "Women" at bounding box center [86, 82] width 56 height 14
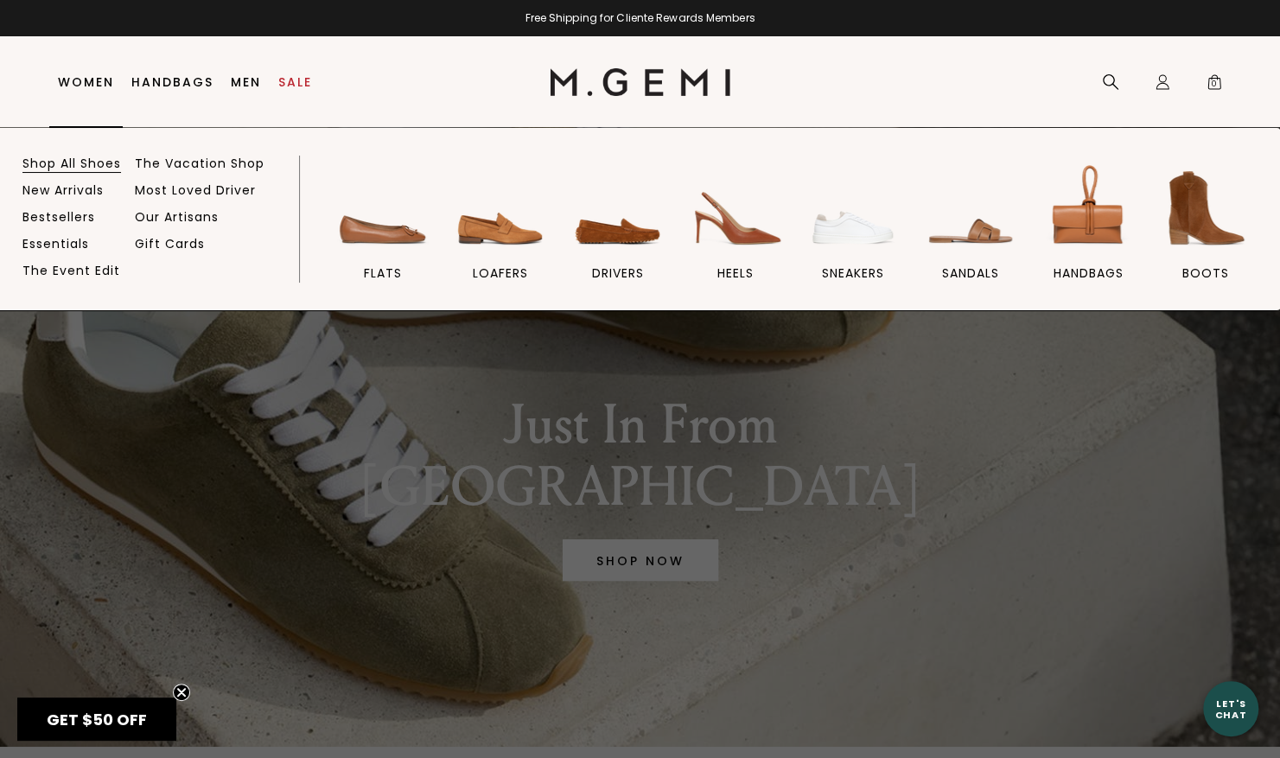
click at [92, 163] on link "Shop All Shoes" at bounding box center [71, 164] width 99 height 16
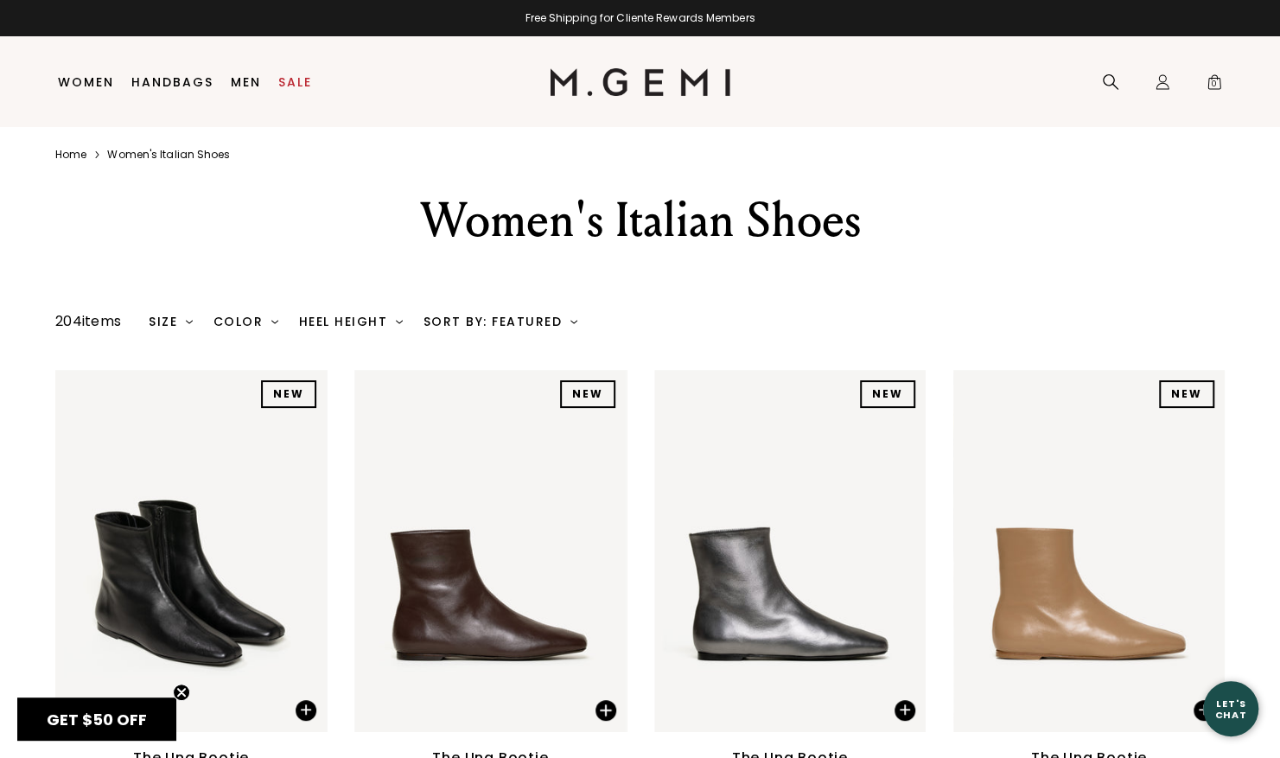
click at [571, 324] on img at bounding box center [574, 321] width 7 height 7
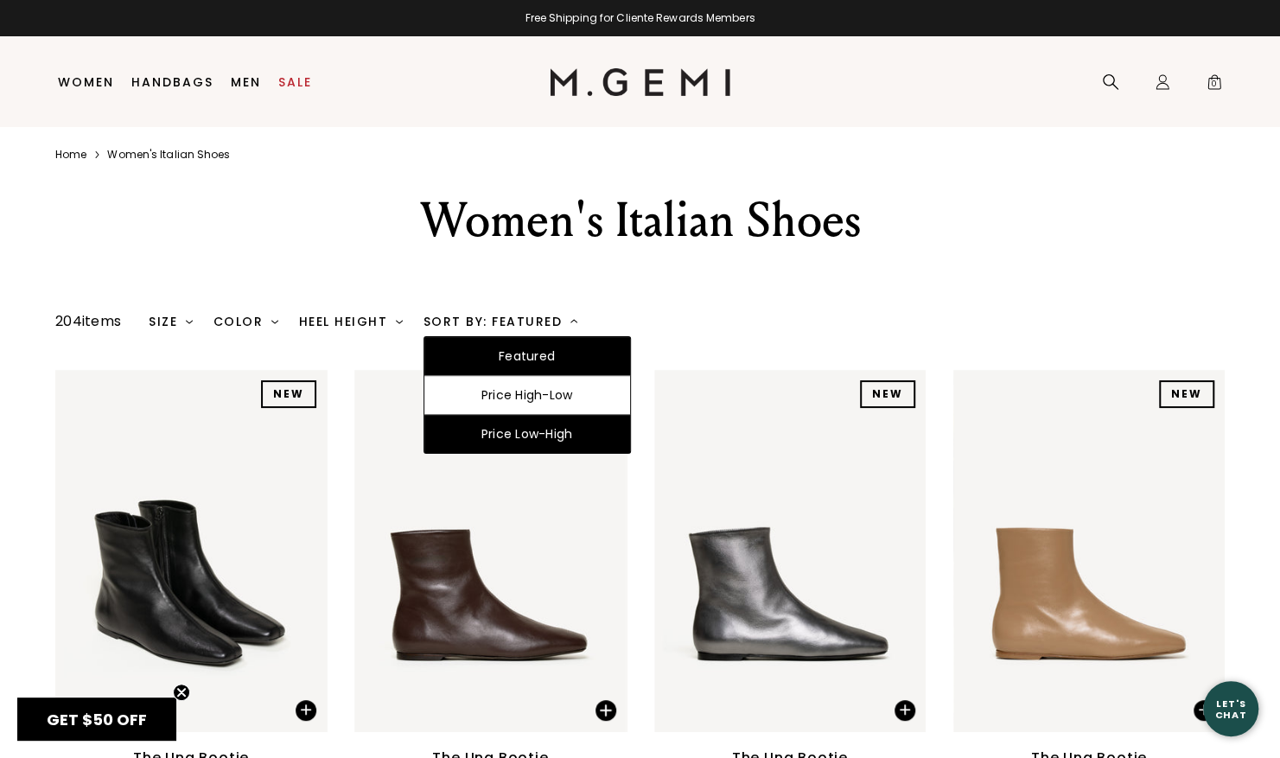
click at [583, 430] on div "Price Low-High" at bounding box center [527, 434] width 206 height 38
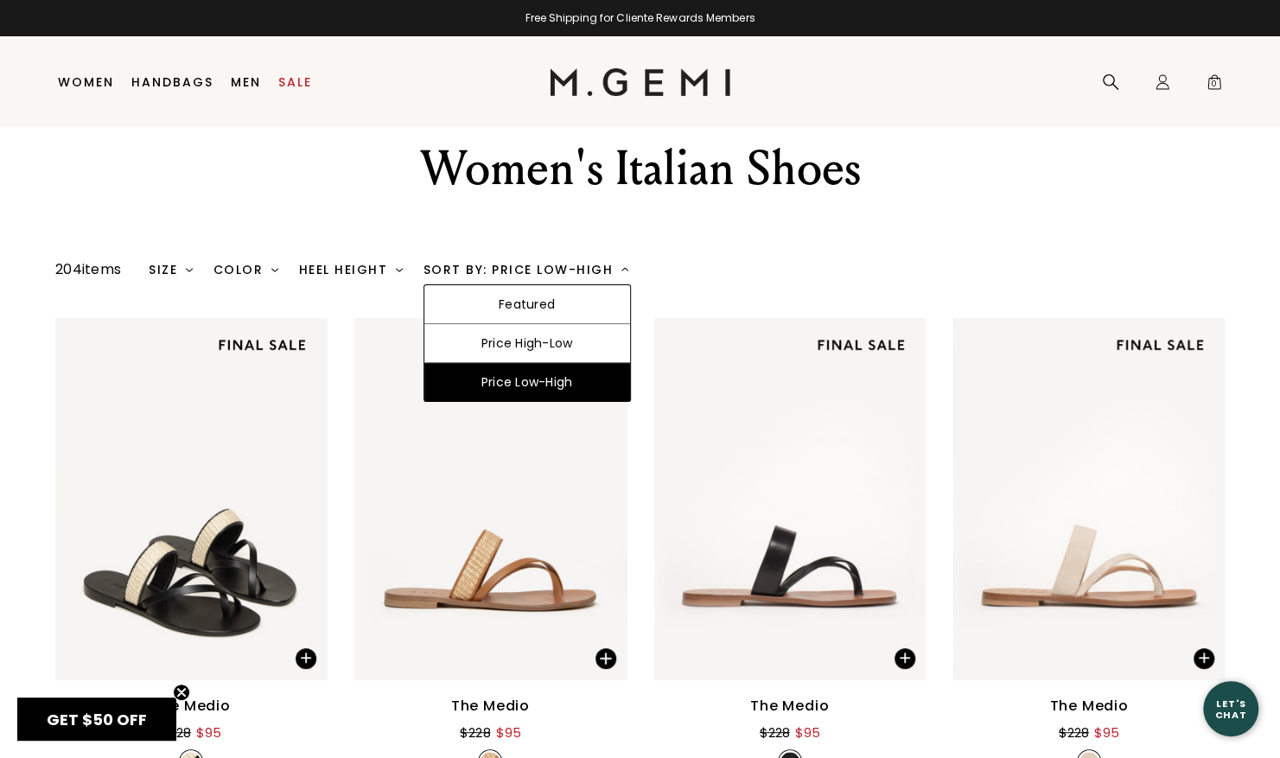
scroll to position [47, 0]
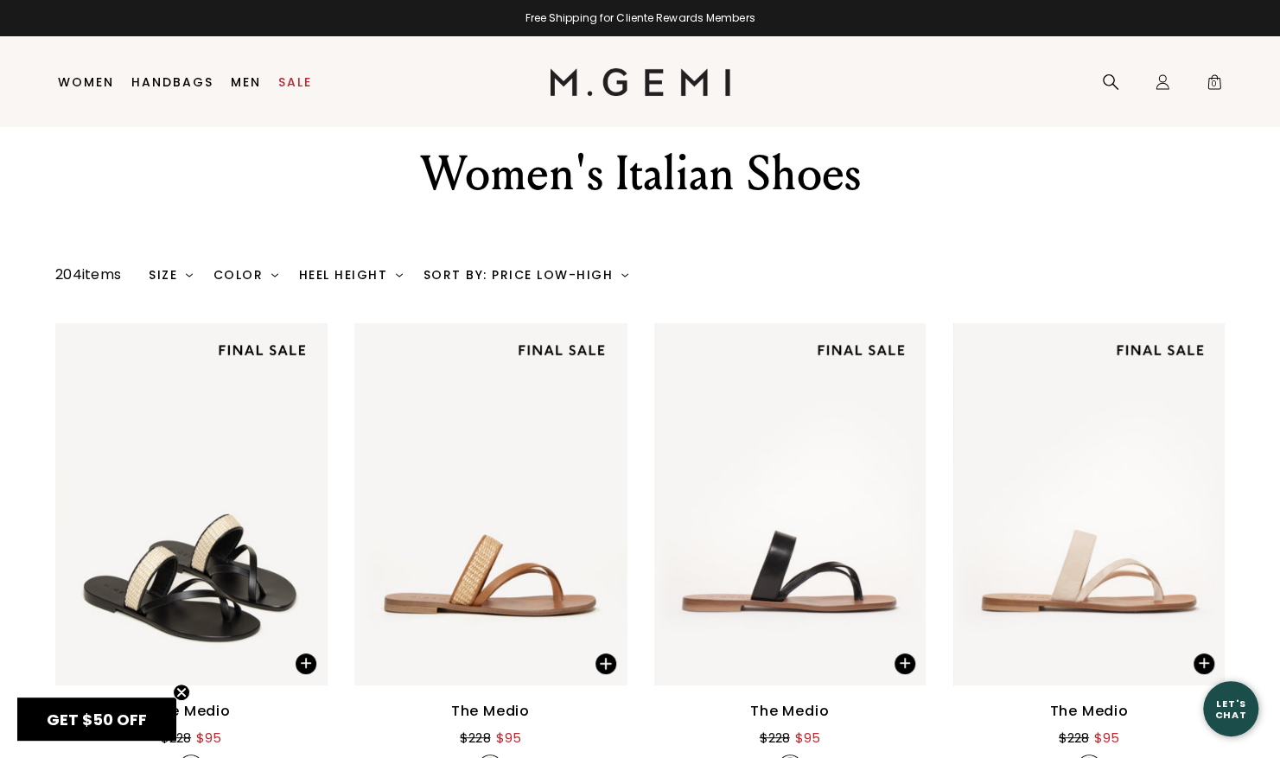
click at [622, 274] on img at bounding box center [625, 274] width 7 height 7
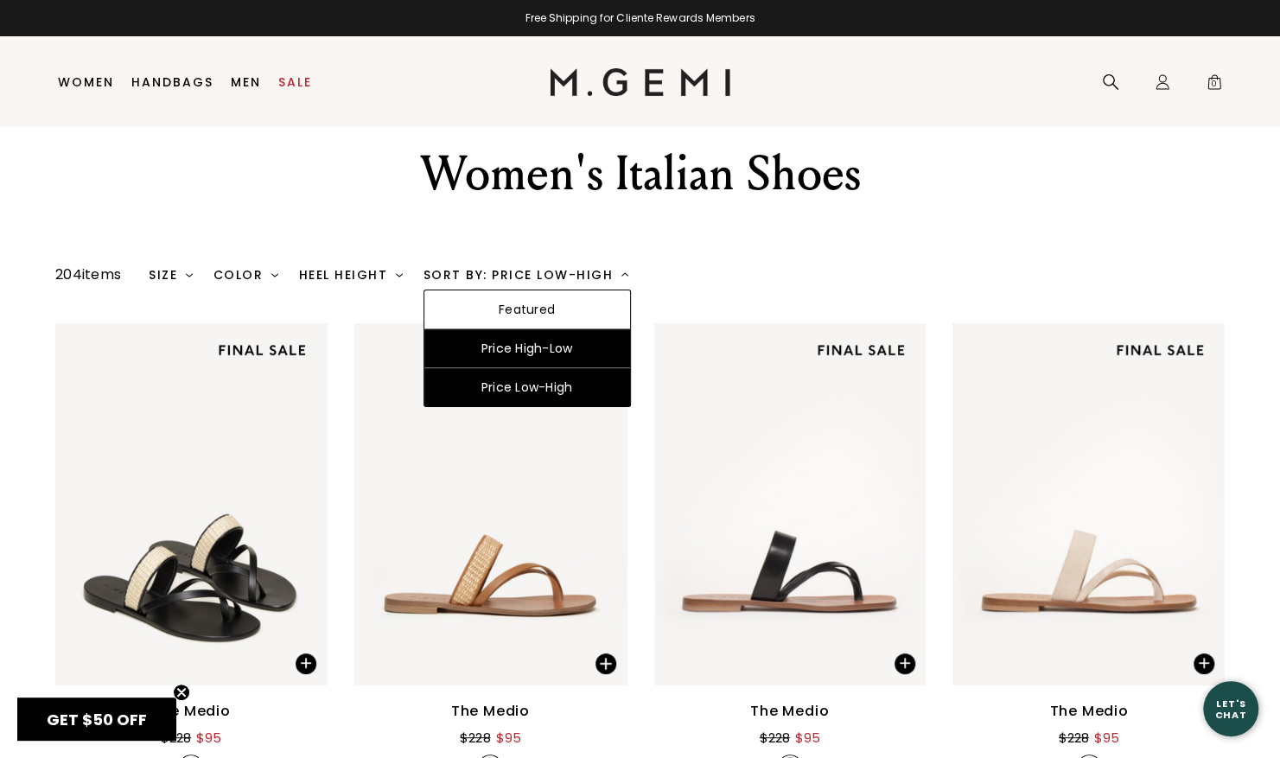
click at [591, 360] on div "Price High-Low" at bounding box center [527, 348] width 206 height 39
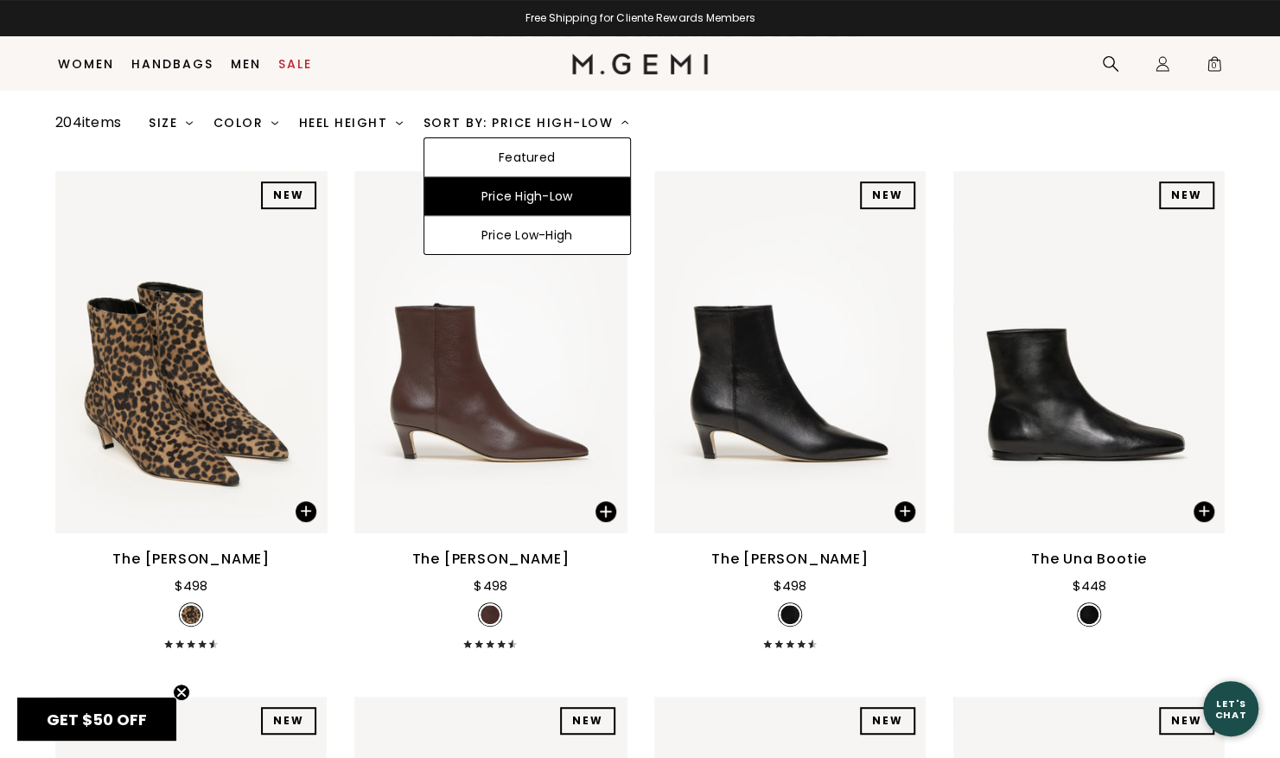
scroll to position [163, 0]
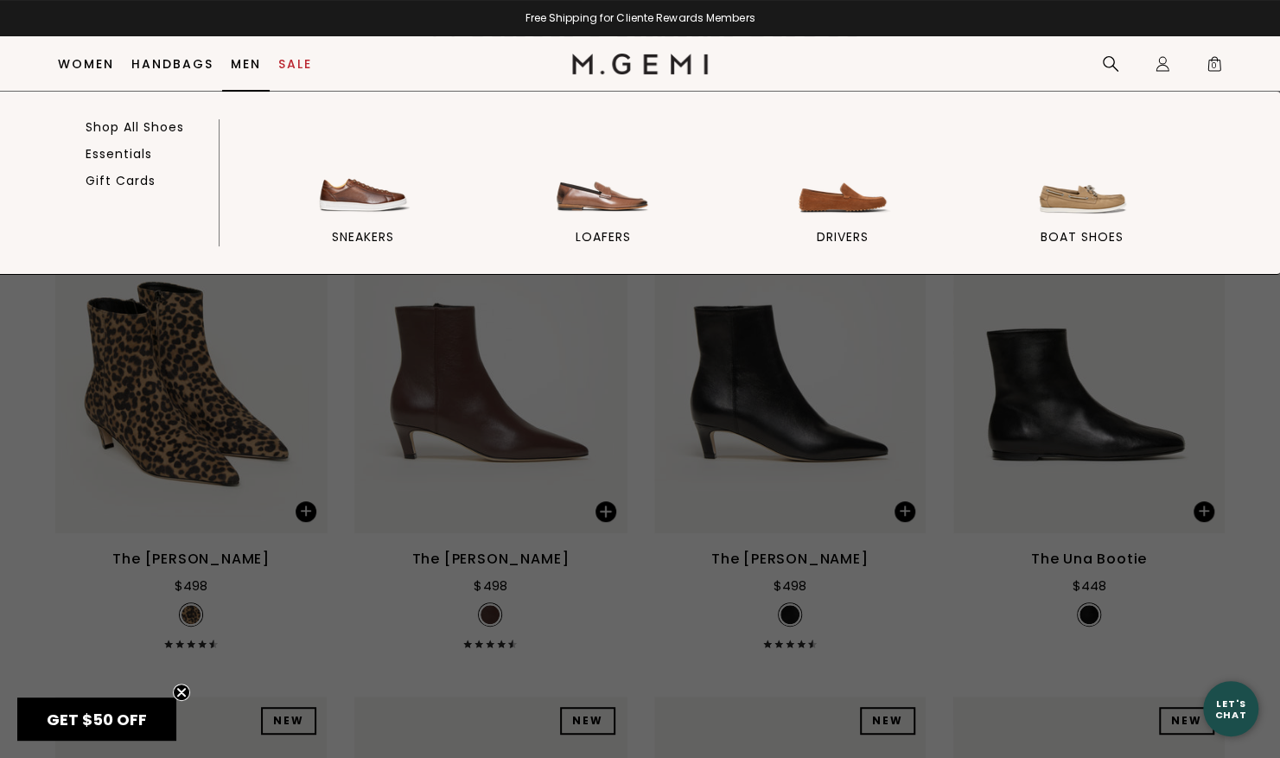
click at [244, 60] on link "Men" at bounding box center [246, 64] width 30 height 14
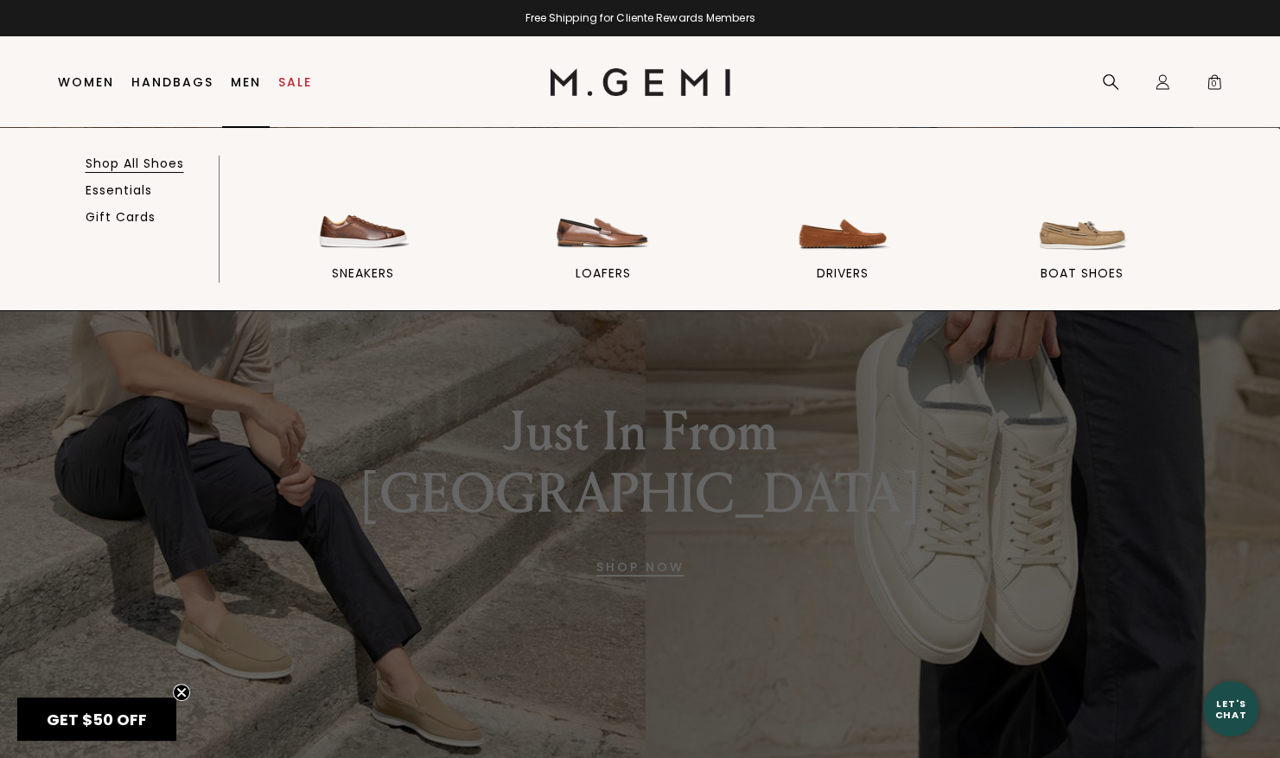
click at [142, 167] on link "Shop All Shoes" at bounding box center [135, 164] width 99 height 16
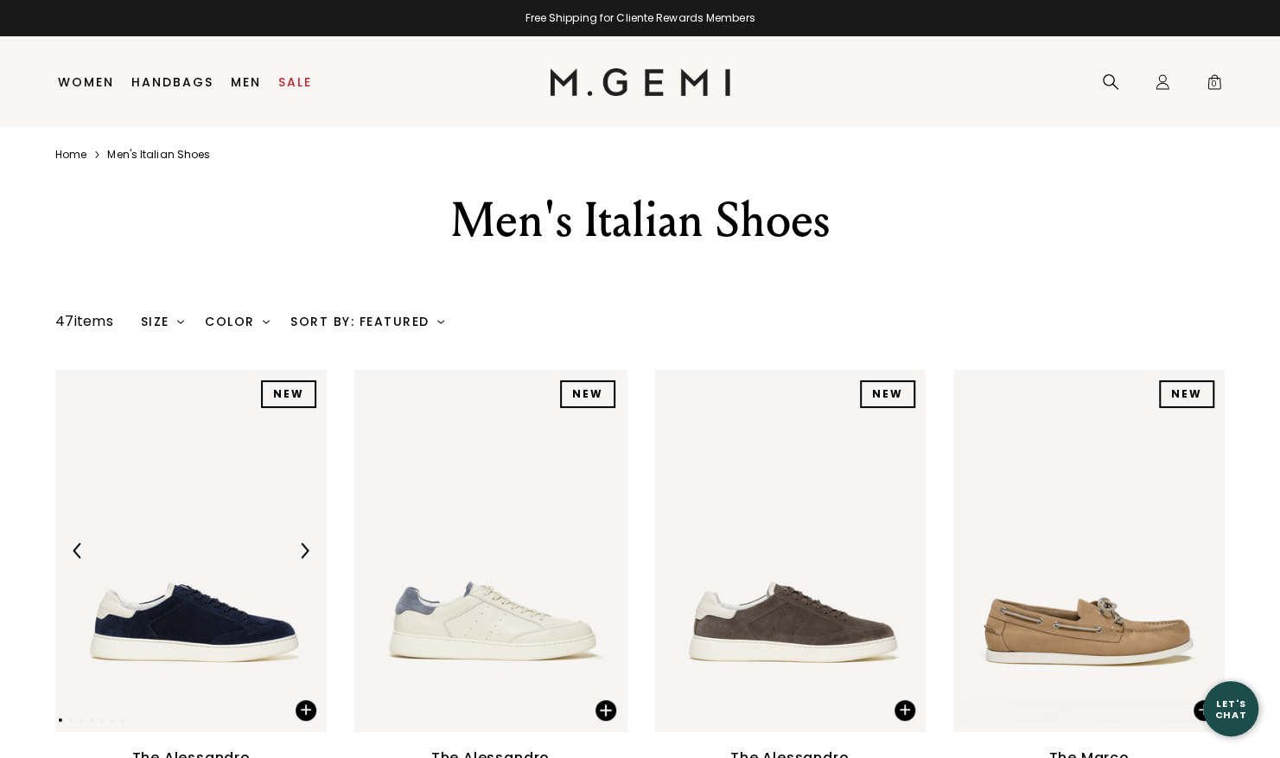
click at [440, 323] on img at bounding box center [440, 321] width 7 height 7
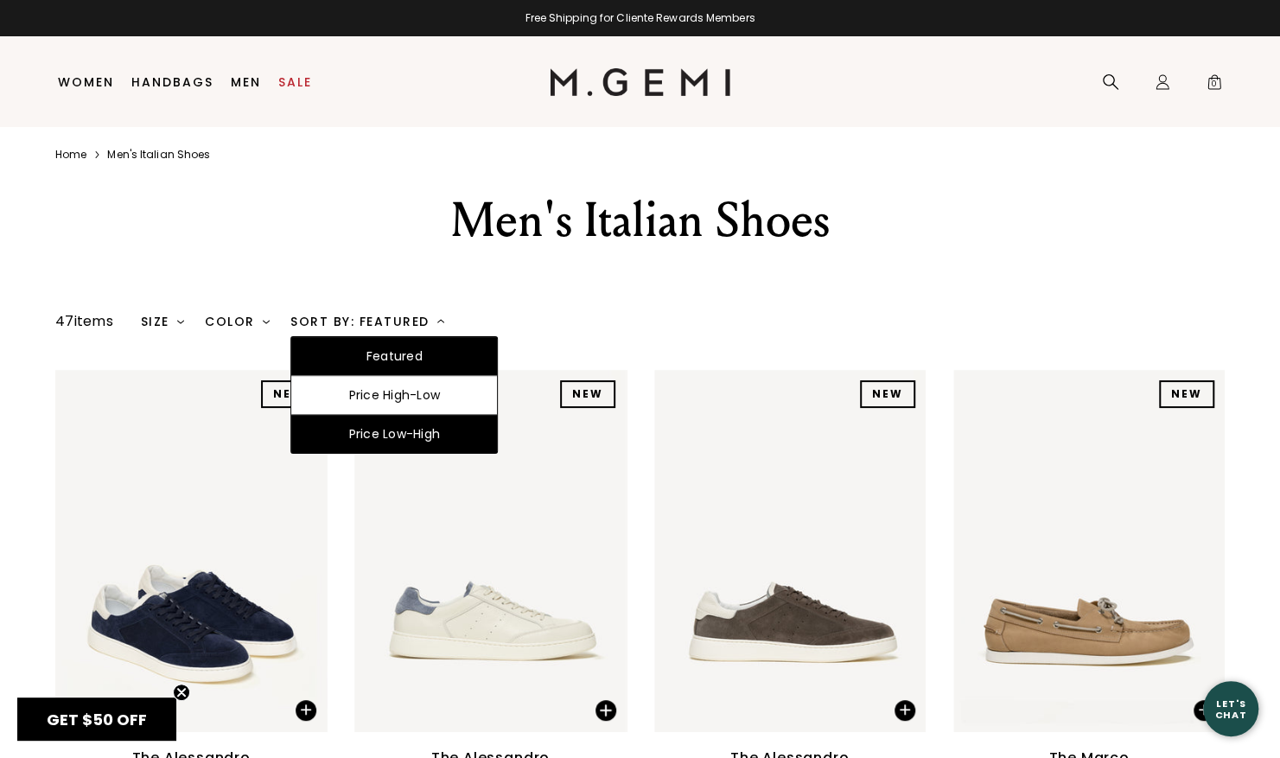
click at [449, 430] on div "Price Low-High" at bounding box center [394, 434] width 206 height 38
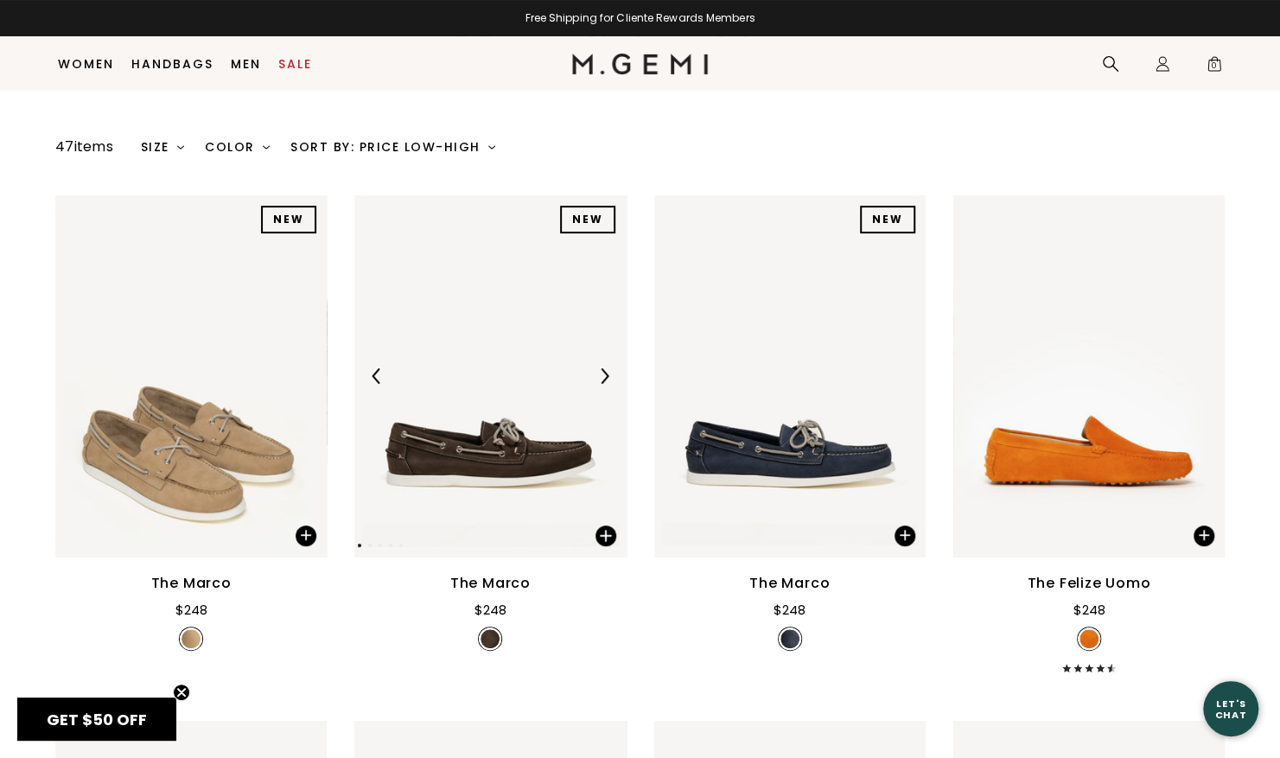
scroll to position [138, 0]
click at [493, 147] on div "Sort By: Price Low-High Featured Price High-Low Price Low-High Clear All" at bounding box center [397, 147] width 214 height 14
click at [491, 148] on img at bounding box center [491, 147] width 7 height 7
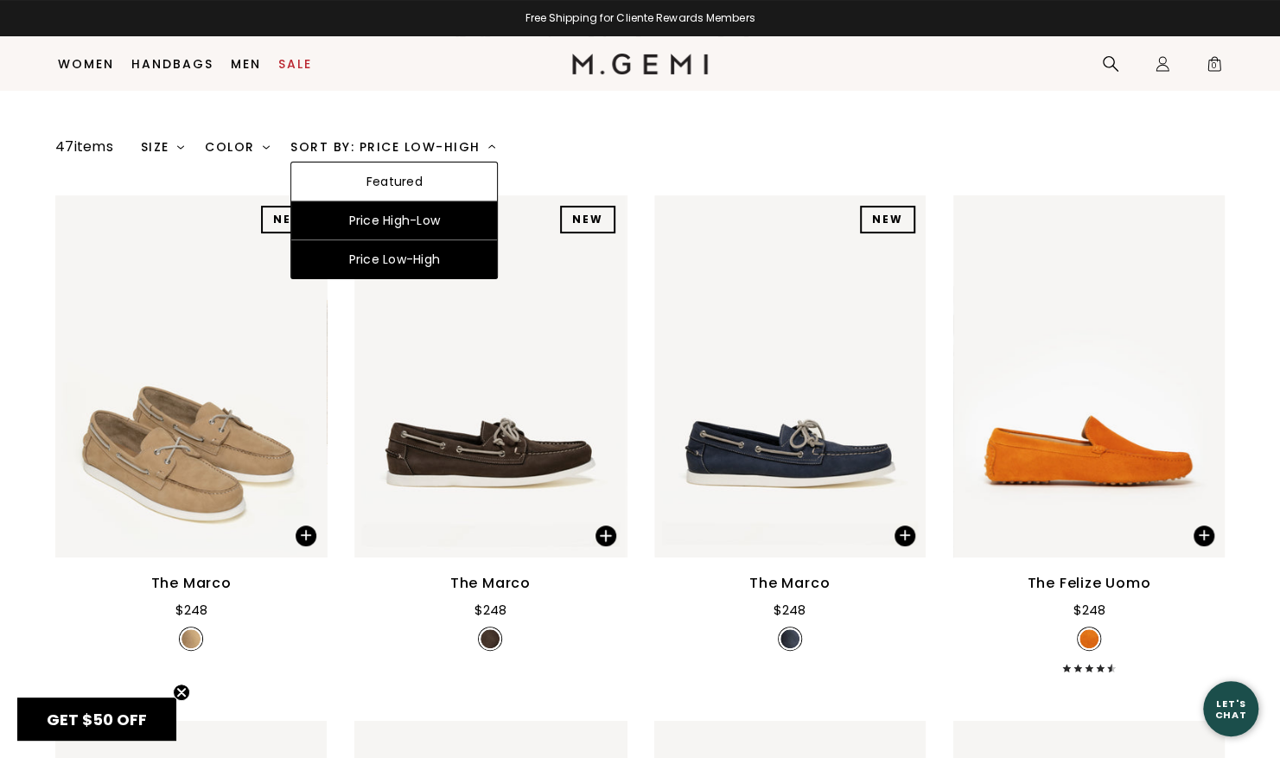
click at [457, 227] on div "Price High-Low" at bounding box center [394, 220] width 206 height 39
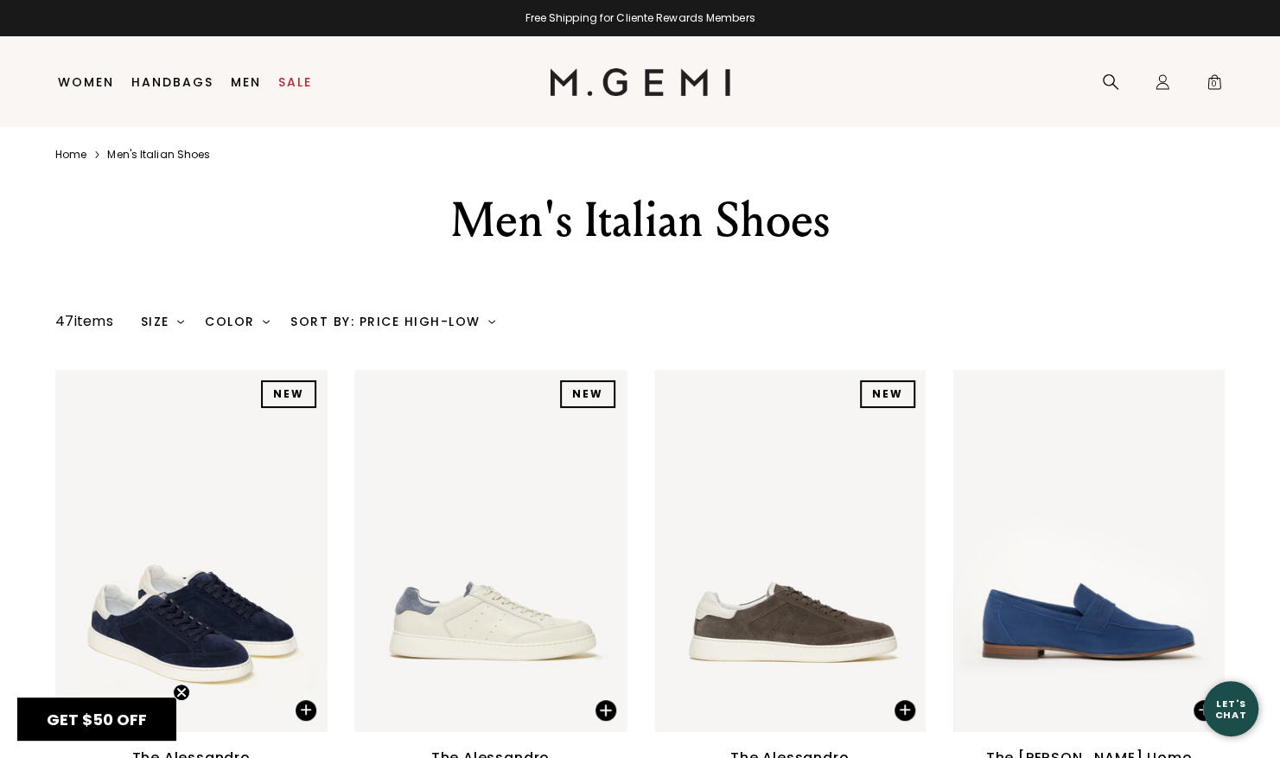
click at [67, 153] on link "Home" at bounding box center [70, 155] width 31 height 14
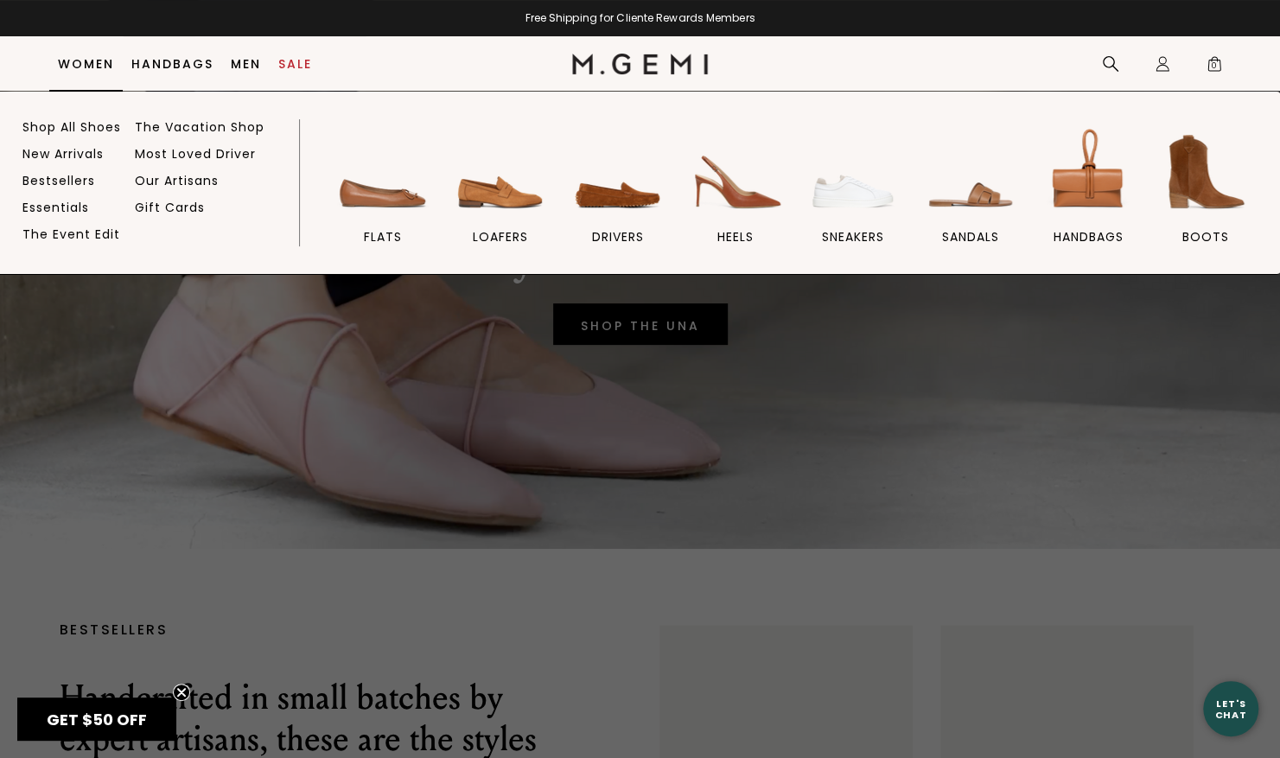
scroll to position [144, 0]
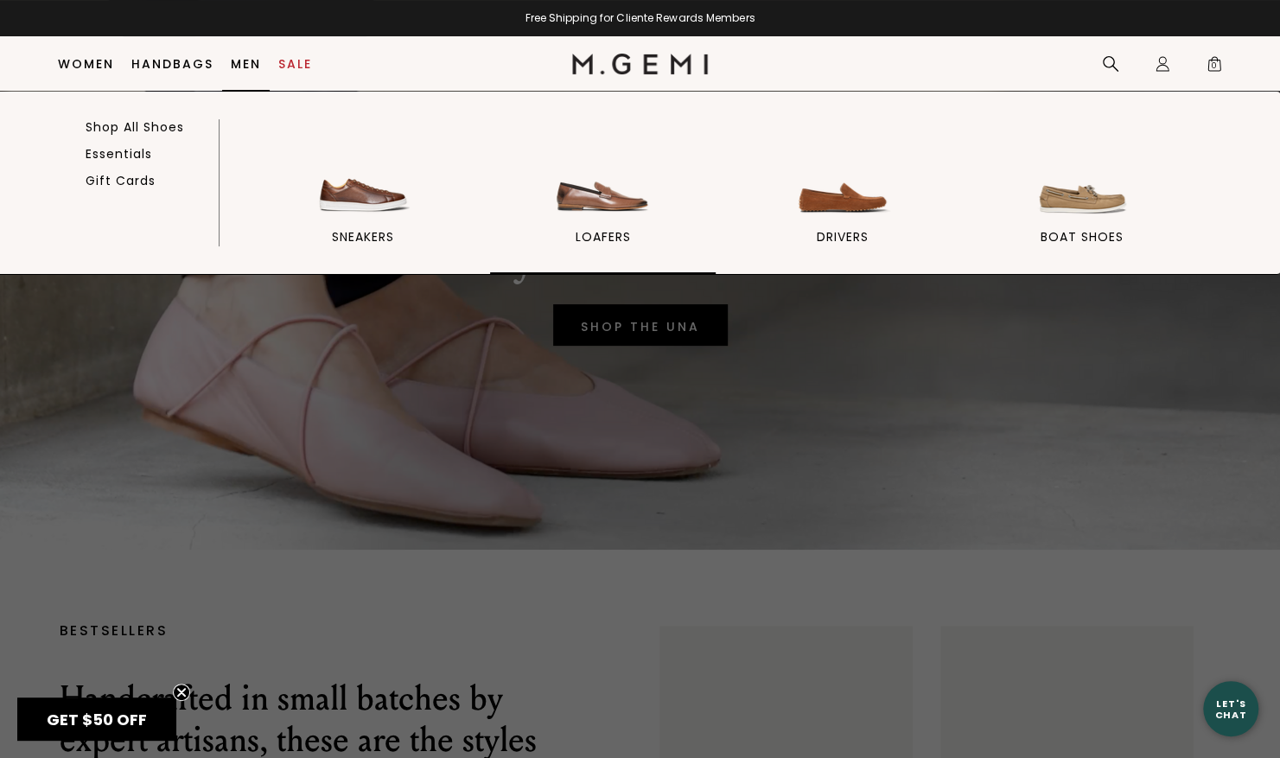
click at [605, 241] on span "loafers" at bounding box center [602, 237] width 55 height 16
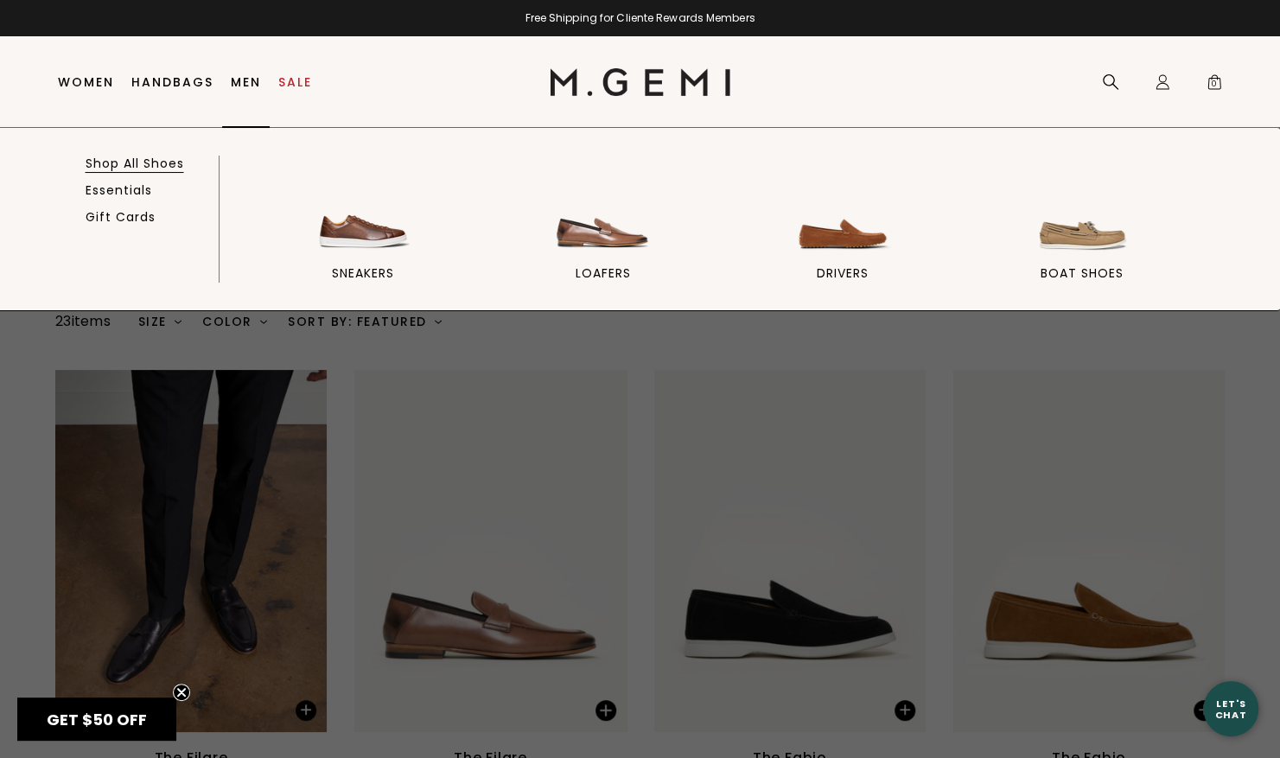
click at [169, 164] on link "Shop All Shoes" at bounding box center [135, 164] width 99 height 16
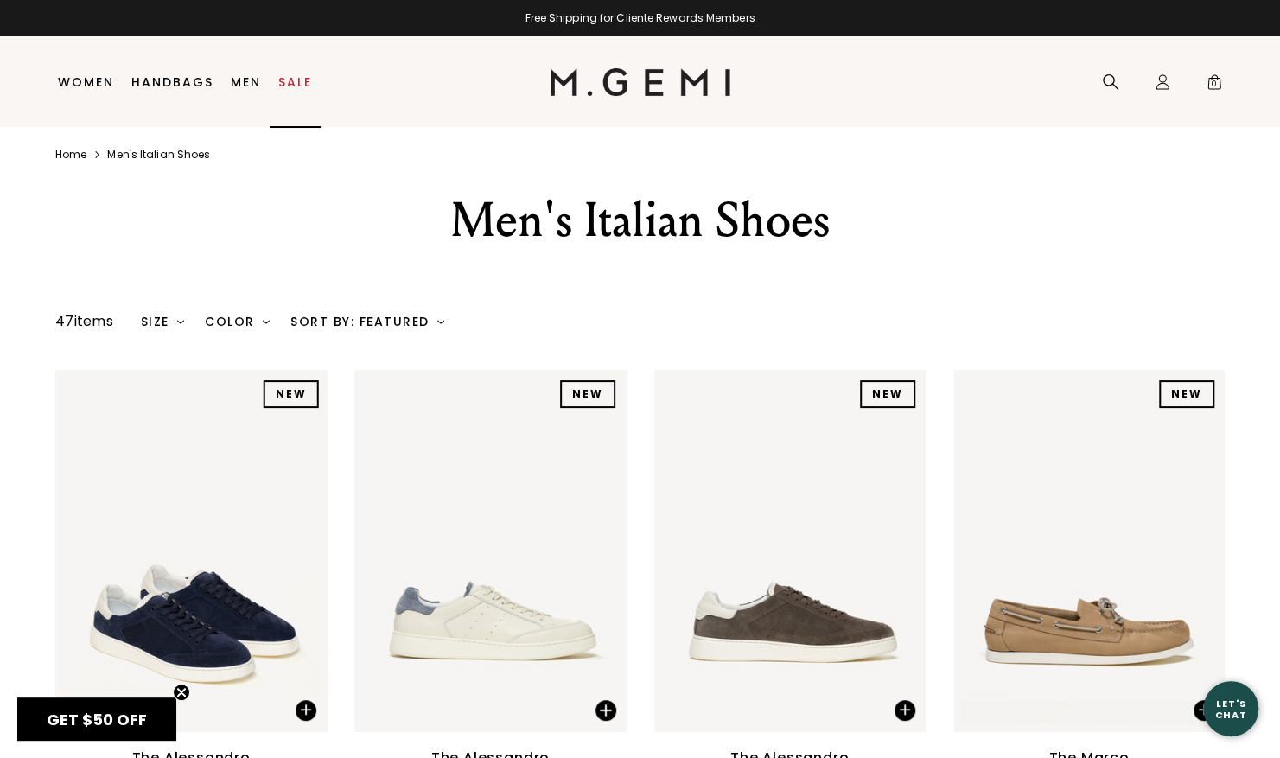
click at [294, 80] on link "Sale" at bounding box center [295, 82] width 34 height 14
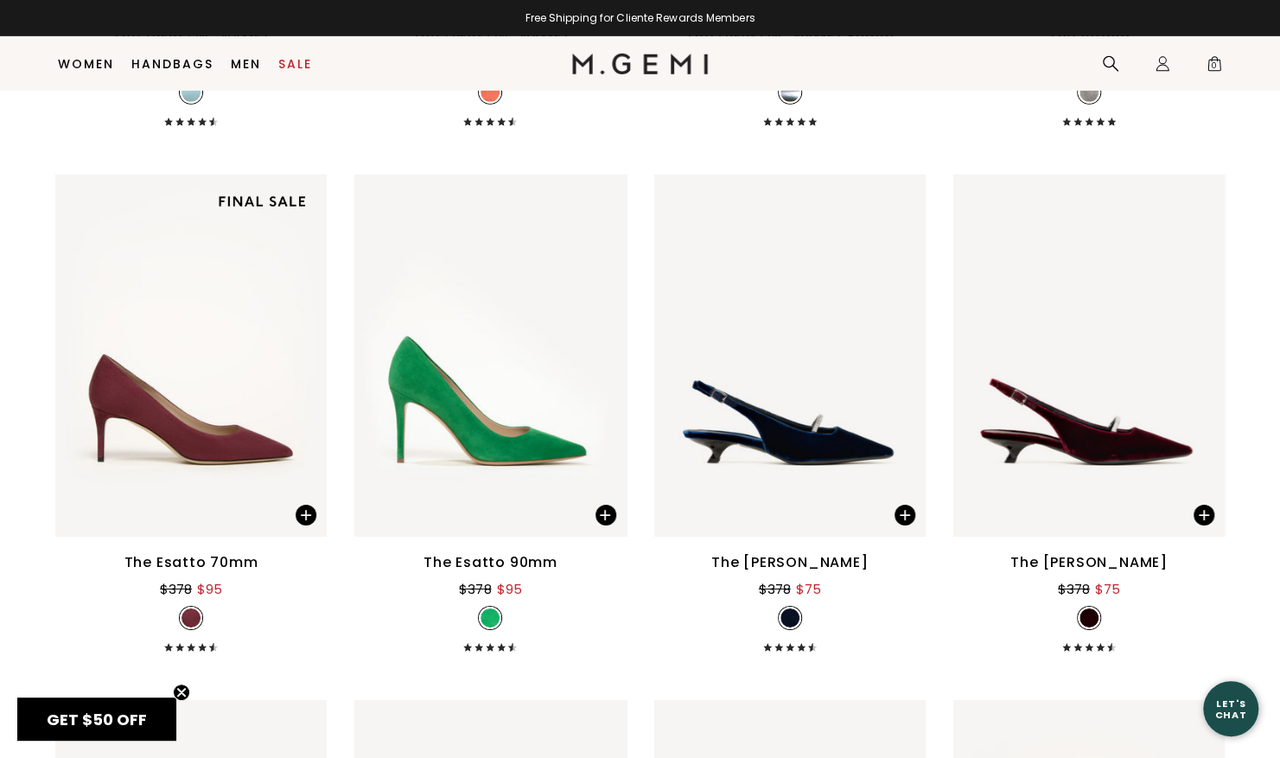
scroll to position [14771, 0]
